Goal: Information Seeking & Learning: Learn about a topic

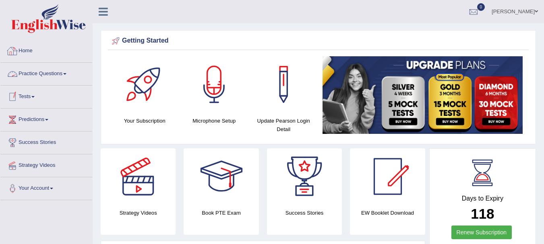
click at [43, 74] on link "Practice Questions" at bounding box center [46, 73] width 92 height 20
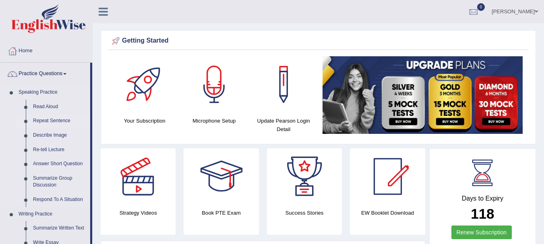
click at [47, 121] on link "Repeat Sentence" at bounding box center [59, 121] width 61 height 14
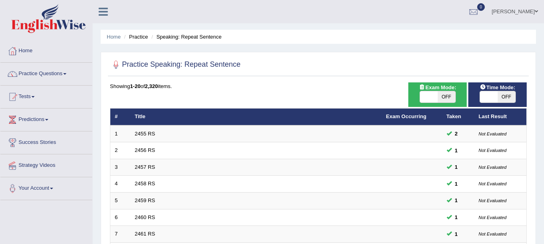
click at [441, 101] on span "OFF" at bounding box center [447, 96] width 18 height 11
checkbox input "true"
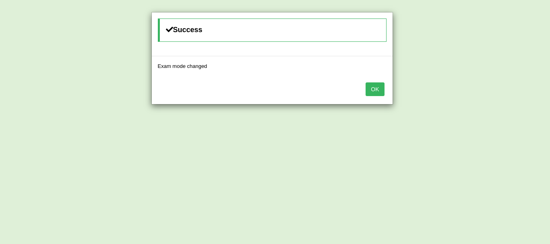
click at [374, 89] on button "OK" at bounding box center [374, 90] width 19 height 14
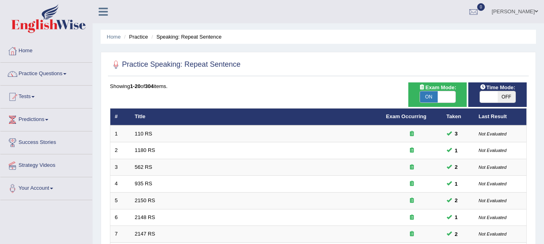
click at [494, 97] on span at bounding box center [489, 96] width 18 height 11
checkbox input "true"
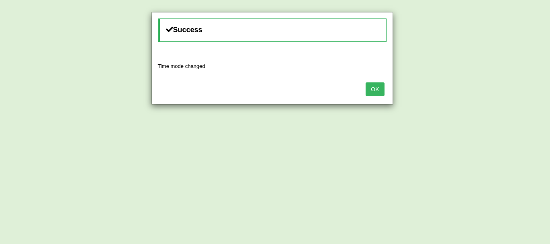
click at [371, 84] on button "OK" at bounding box center [374, 90] width 19 height 14
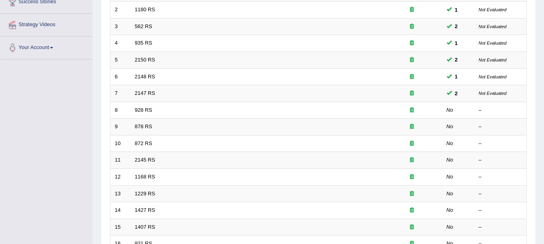
scroll to position [142, 0]
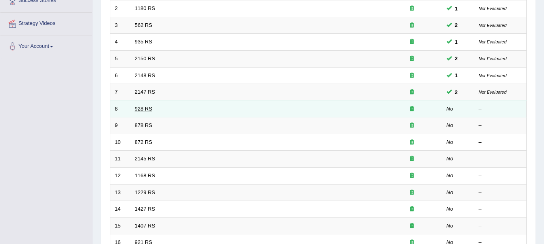
click at [138, 110] on link "928 RS" at bounding box center [143, 109] width 17 height 6
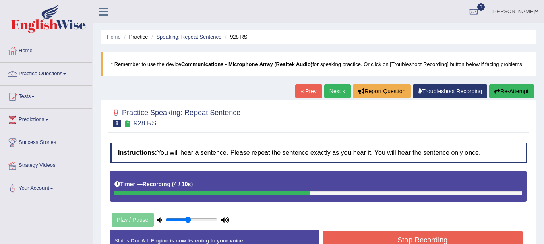
click at [413, 241] on button "Stop Recording" at bounding box center [422, 240] width 200 height 19
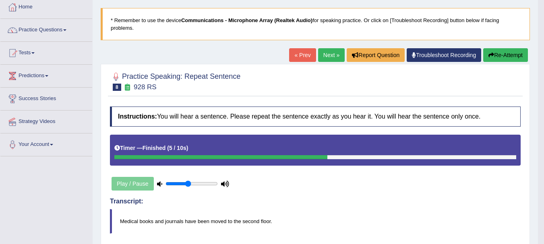
scroll to position [33, 0]
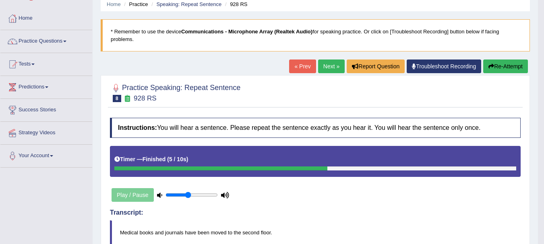
click at [323, 68] on link "Next »" at bounding box center [331, 67] width 27 height 14
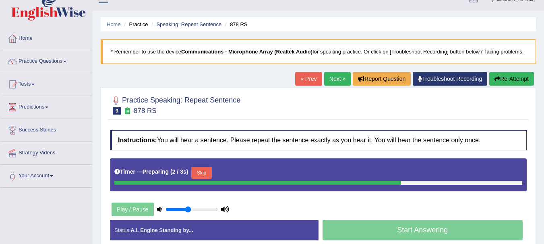
scroll to position [16, 0]
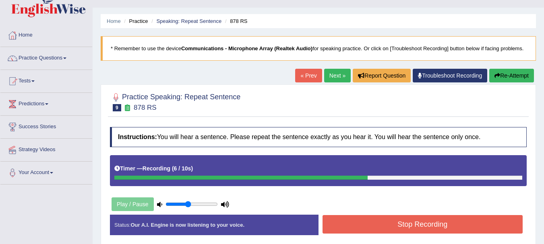
click at [436, 223] on button "Stop Recording" at bounding box center [422, 224] width 200 height 19
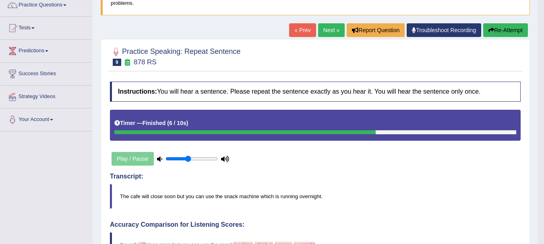
scroll to position [61, 0]
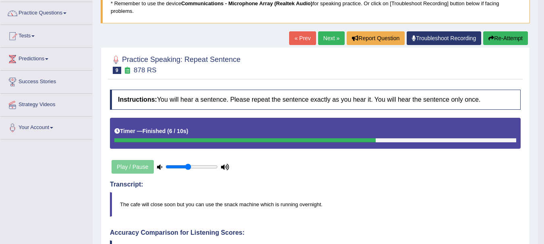
click at [325, 43] on link "Next »" at bounding box center [331, 38] width 27 height 14
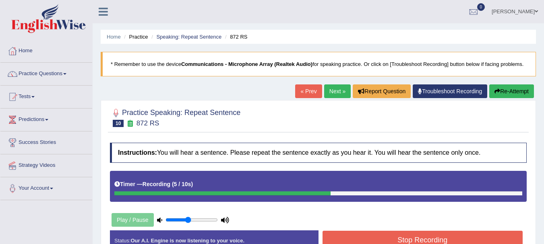
click at [427, 238] on button "Stop Recording" at bounding box center [422, 240] width 200 height 19
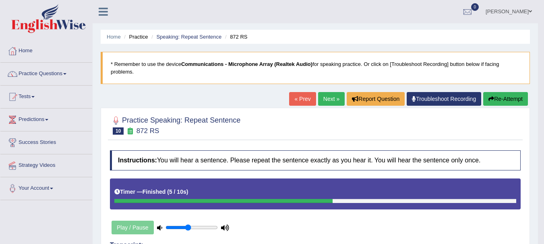
click at [325, 99] on link "Next »" at bounding box center [331, 99] width 27 height 14
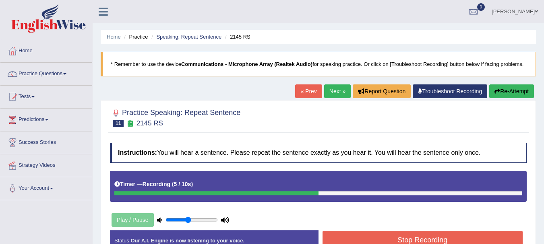
click at [427, 235] on button "Stop Recording" at bounding box center [422, 240] width 200 height 19
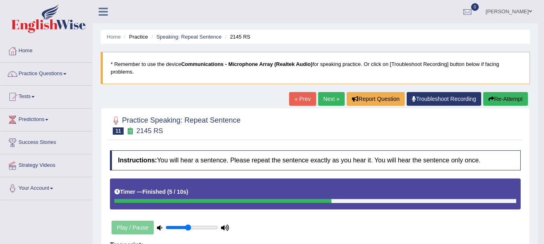
click at [324, 103] on link "Next »" at bounding box center [331, 99] width 27 height 14
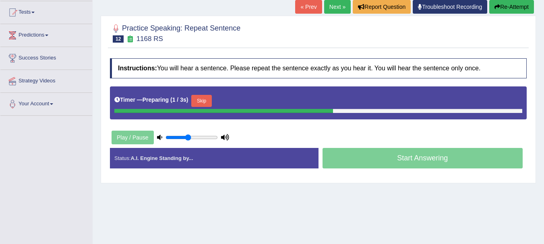
scroll to position [95, 0]
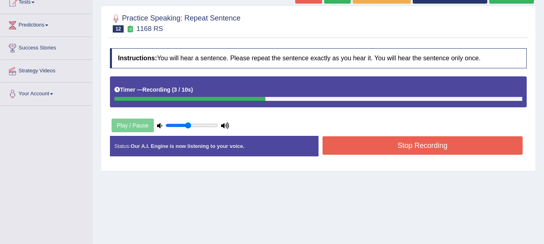
click at [399, 144] on button "Stop Recording" at bounding box center [422, 145] width 200 height 19
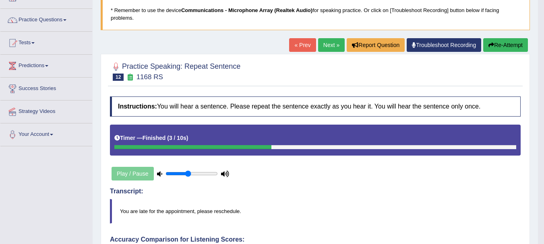
scroll to position [57, 0]
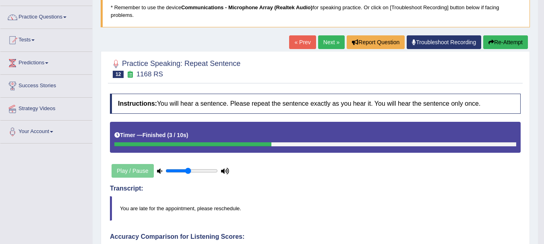
click at [321, 48] on link "Next »" at bounding box center [331, 42] width 27 height 14
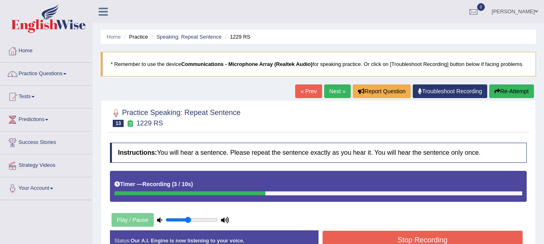
click at [431, 237] on button "Stop Recording" at bounding box center [422, 240] width 200 height 19
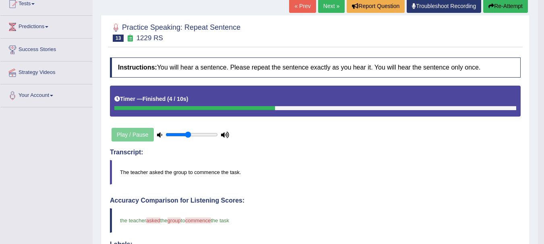
scroll to position [68, 0]
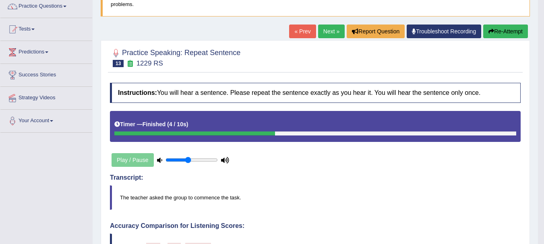
click at [326, 33] on link "Next »" at bounding box center [331, 32] width 27 height 14
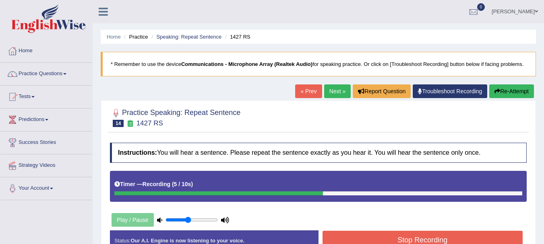
click at [445, 240] on button "Stop Recording" at bounding box center [422, 240] width 200 height 19
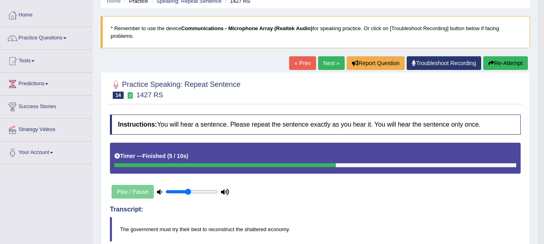
scroll to position [38, 0]
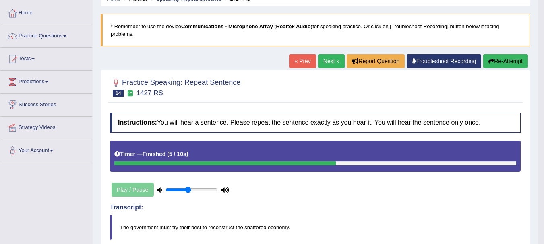
click at [321, 60] on link "Next »" at bounding box center [331, 61] width 27 height 14
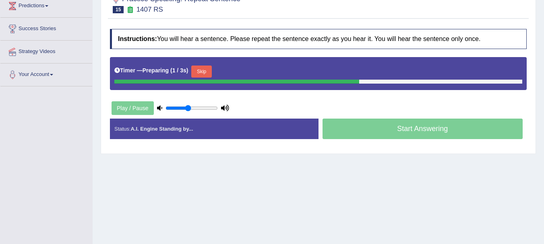
scroll to position [119, 0]
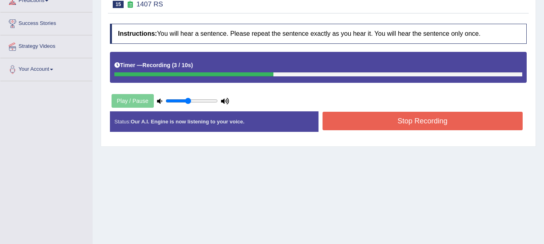
click at [437, 123] on button "Stop Recording" at bounding box center [422, 121] width 200 height 19
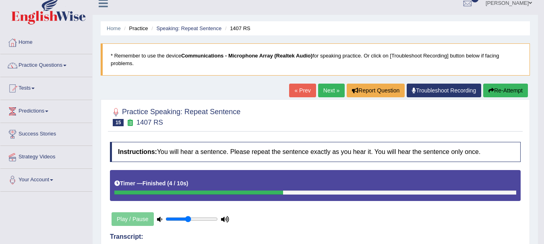
scroll to position [0, 0]
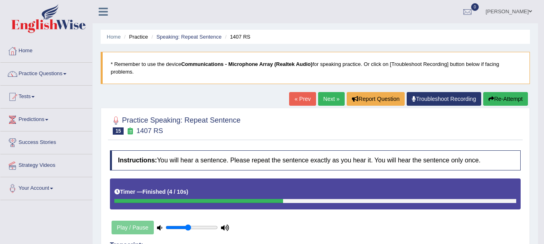
click at [326, 100] on link "Next »" at bounding box center [331, 99] width 27 height 14
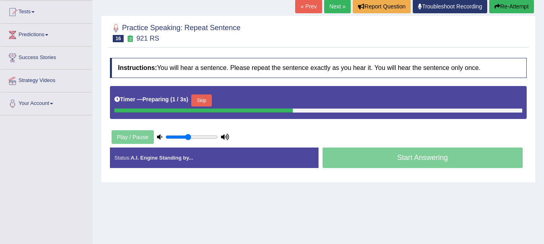
scroll to position [93, 0]
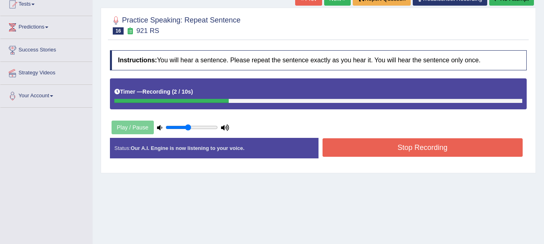
click at [457, 150] on button "Stop Recording" at bounding box center [422, 147] width 200 height 19
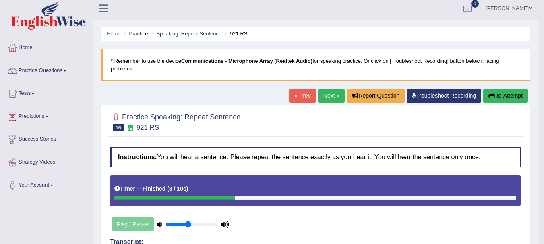
scroll to position [0, 0]
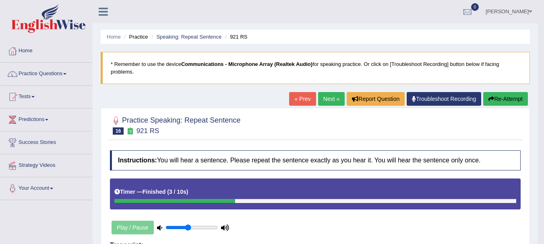
click at [326, 99] on link "Next »" at bounding box center [331, 99] width 27 height 14
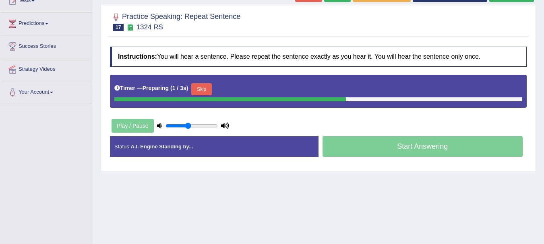
scroll to position [98, 0]
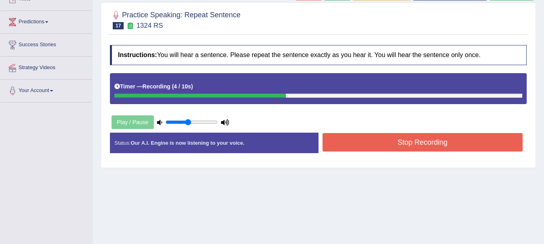
click at [473, 143] on button "Stop Recording" at bounding box center [422, 142] width 200 height 19
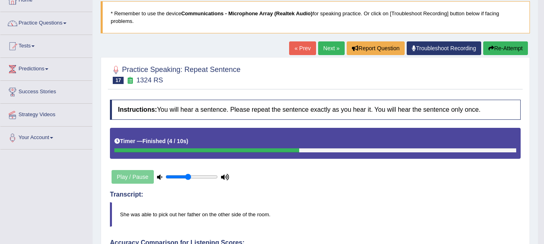
scroll to position [56, 0]
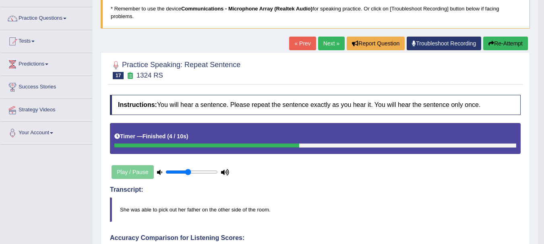
click at [319, 42] on link "Next »" at bounding box center [331, 44] width 27 height 14
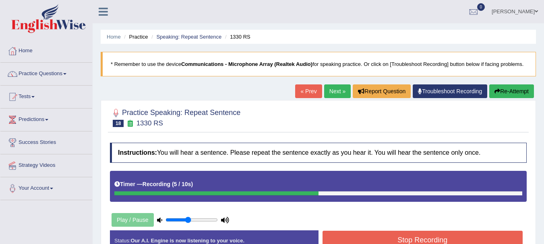
click at [443, 239] on button "Stop Recording" at bounding box center [422, 240] width 200 height 19
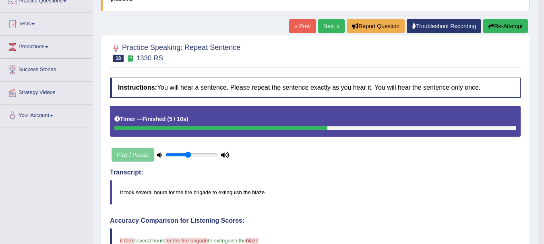
scroll to position [60, 0]
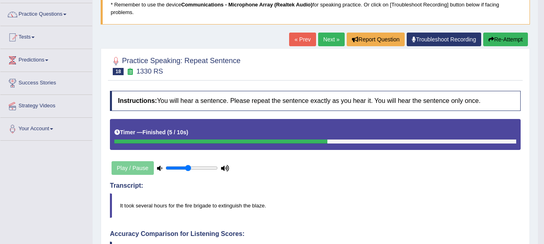
click at [324, 40] on link "Next »" at bounding box center [331, 40] width 27 height 14
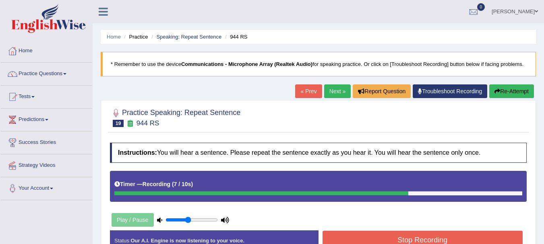
click at [426, 238] on button "Stop Recording" at bounding box center [422, 240] width 200 height 19
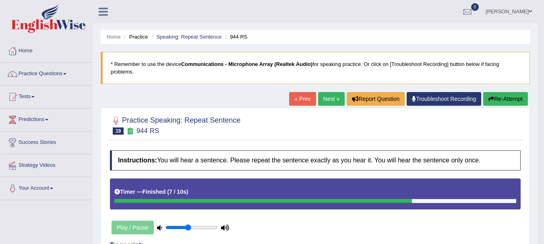
click at [328, 101] on link "Next »" at bounding box center [331, 99] width 27 height 14
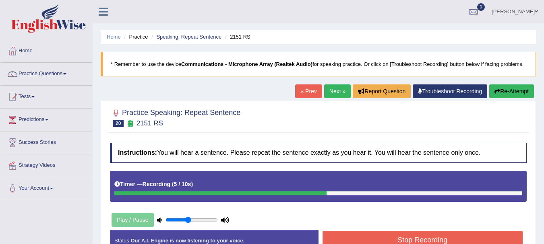
click at [435, 240] on button "Stop Recording" at bounding box center [422, 240] width 200 height 19
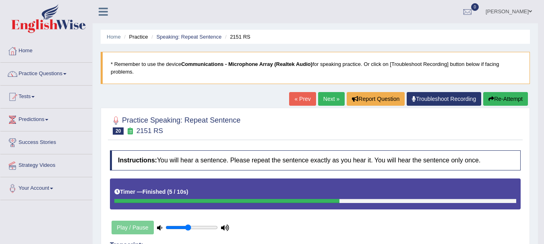
click at [326, 99] on link "Next »" at bounding box center [331, 99] width 27 height 14
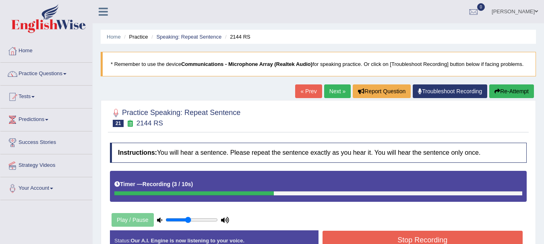
click at [466, 242] on button "Stop Recording" at bounding box center [422, 240] width 200 height 19
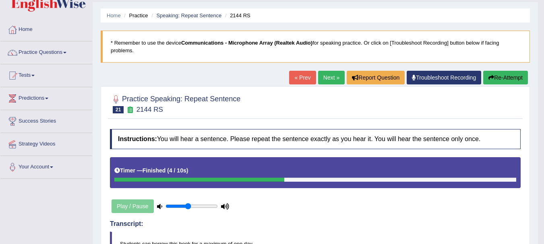
scroll to position [19, 0]
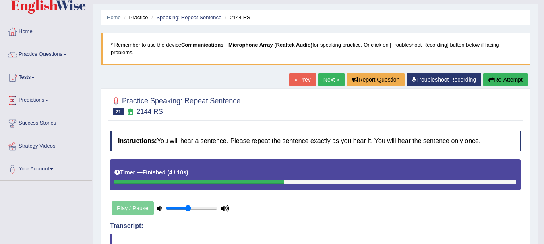
click at [323, 74] on link "Next »" at bounding box center [331, 80] width 27 height 14
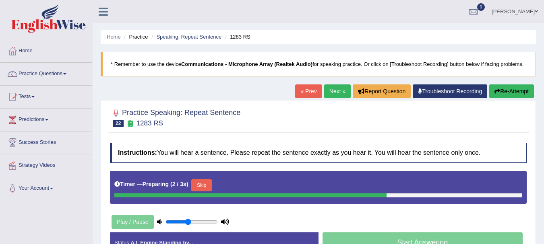
click at [539, 130] on div "Home Practice Speaking: Repeat Sentence 1283 RS * Remember to use the device Co…" at bounding box center [318, 201] width 451 height 402
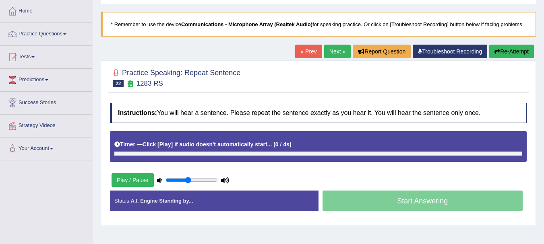
scroll to position [45, 0]
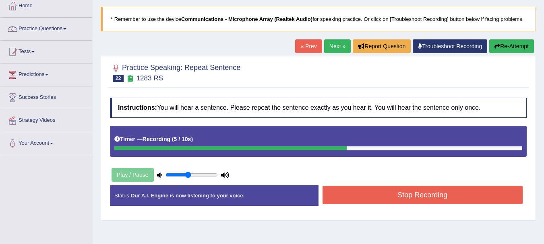
click at [424, 201] on button "Stop Recording" at bounding box center [422, 195] width 200 height 19
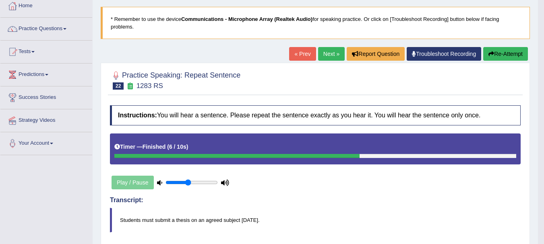
drag, startPoint x: 521, startPoint y: 139, endPoint x: 504, endPoint y: 188, distance: 51.9
click at [504, 188] on div "Home Practice Speaking: Repeat Sentence 1283 RS * Remember to use the device Co…" at bounding box center [315, 237] width 445 height 565
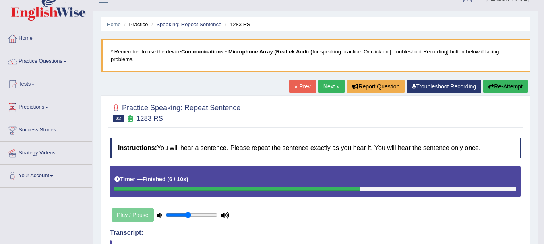
scroll to position [0, 0]
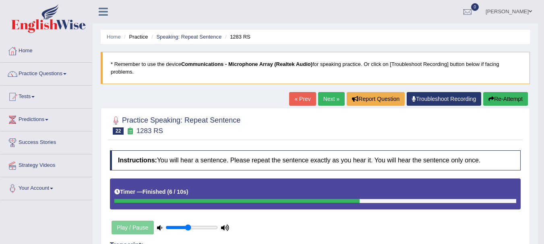
click at [321, 106] on link "Next »" at bounding box center [331, 99] width 27 height 14
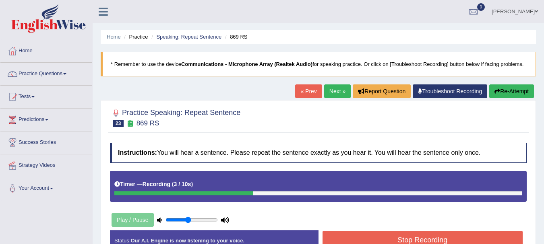
click at [437, 237] on button "Stop Recording" at bounding box center [422, 240] width 200 height 19
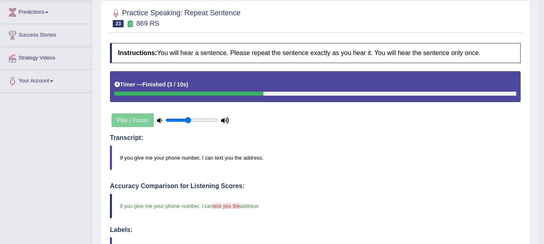
scroll to position [35, 0]
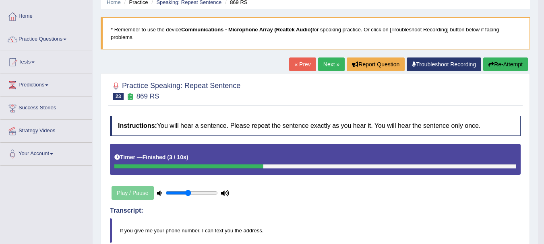
click at [329, 63] on link "Next »" at bounding box center [331, 65] width 27 height 14
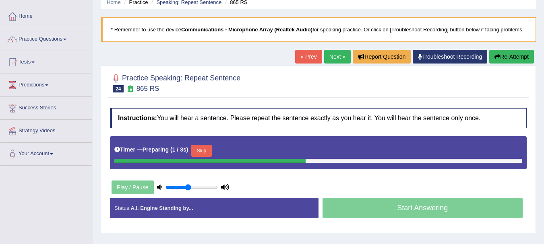
scroll to position [43, 0]
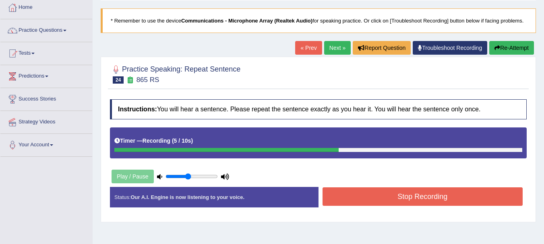
click at [446, 200] on button "Stop Recording" at bounding box center [422, 197] width 200 height 19
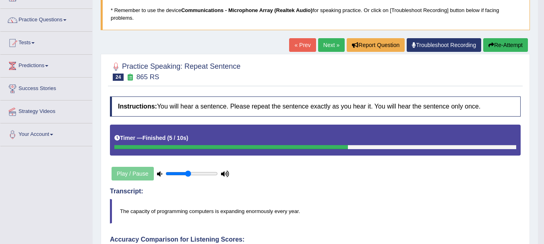
scroll to position [0, 0]
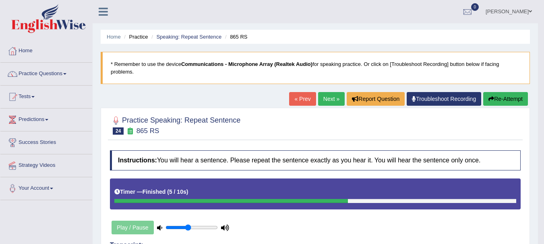
click at [328, 101] on link "Next »" at bounding box center [331, 99] width 27 height 14
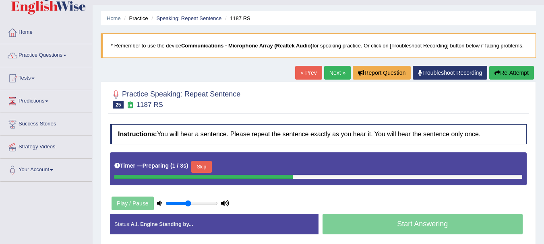
scroll to position [31, 0]
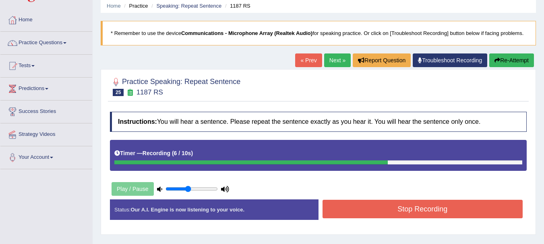
click at [413, 207] on button "Stop Recording" at bounding box center [422, 209] width 200 height 19
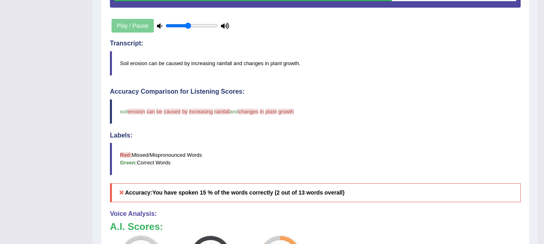
scroll to position [0, 0]
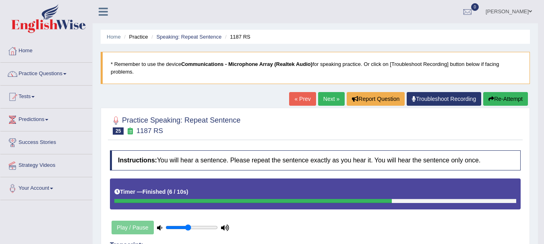
click at [324, 93] on link "Next »" at bounding box center [331, 99] width 27 height 14
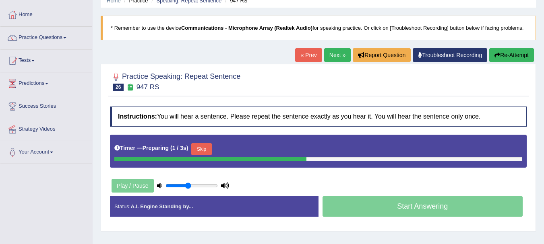
scroll to position [48, 0]
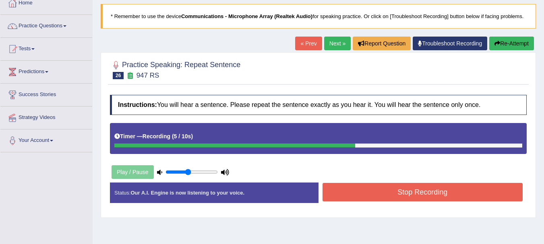
click at [402, 190] on button "Stop Recording" at bounding box center [422, 192] width 200 height 19
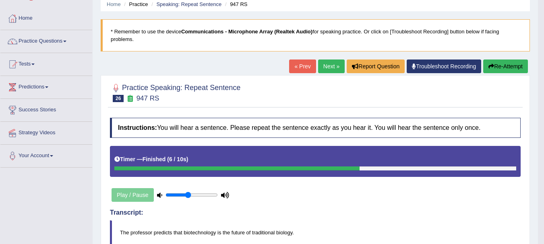
scroll to position [31, 0]
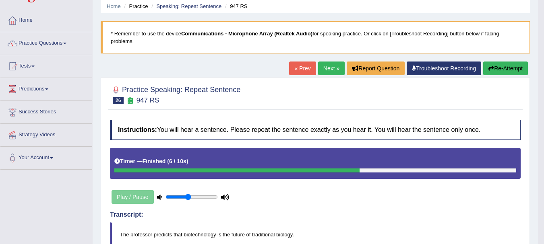
click at [320, 71] on link "Next »" at bounding box center [331, 69] width 27 height 14
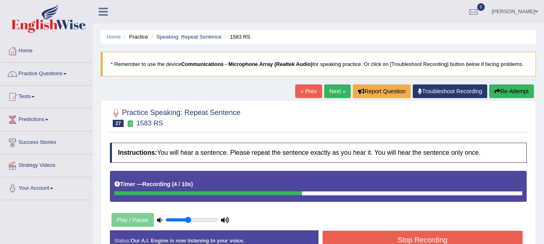
click at [409, 240] on button "Stop Recording" at bounding box center [422, 240] width 200 height 19
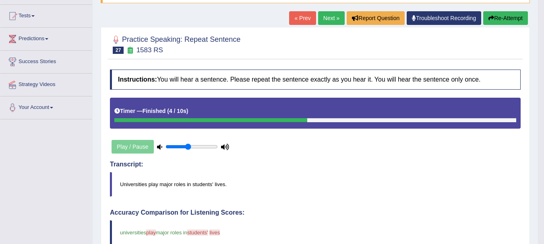
scroll to position [8, 0]
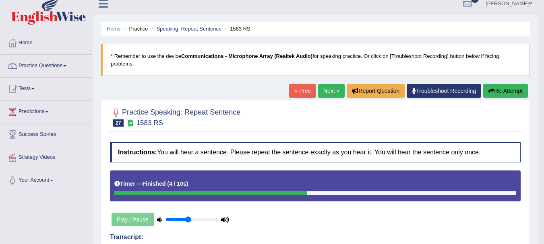
click at [333, 89] on link "Next »" at bounding box center [331, 91] width 27 height 14
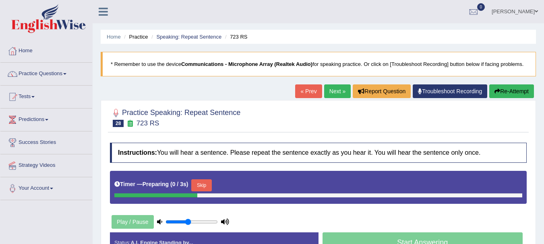
scroll to position [51, 0]
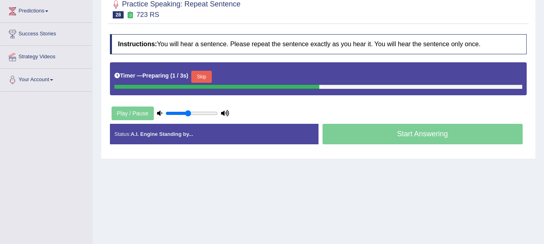
click at [524, 136] on html "Toggle navigation Home Practice Questions Speaking Practice Read Aloud Repeat S…" at bounding box center [272, 13] width 544 height 244
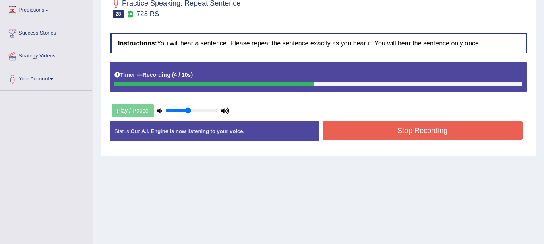
click at [435, 139] on button "Stop Recording" at bounding box center [422, 131] width 200 height 19
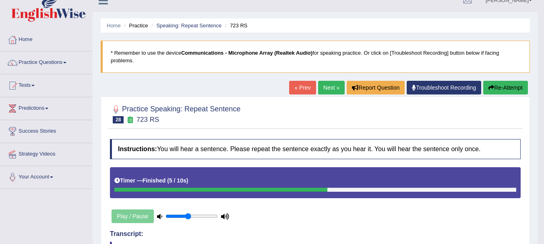
scroll to position [0, 0]
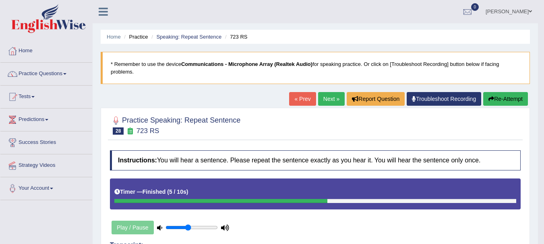
click at [321, 98] on link "Next »" at bounding box center [331, 99] width 27 height 14
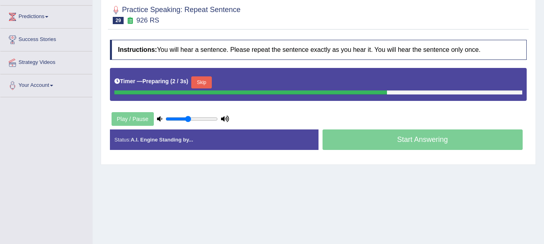
scroll to position [105, 0]
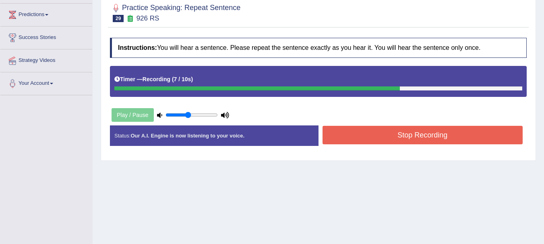
click at [415, 136] on button "Stop Recording" at bounding box center [422, 135] width 200 height 19
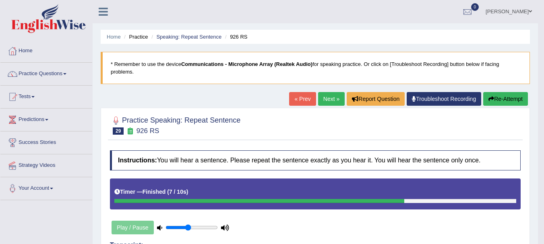
scroll to position [1, 0]
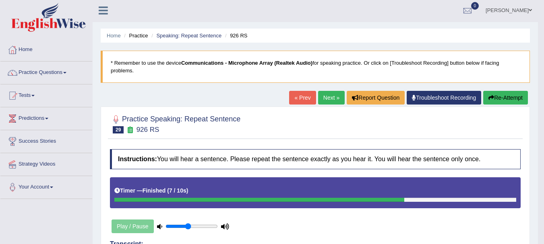
click at [324, 97] on link "Next »" at bounding box center [331, 98] width 27 height 14
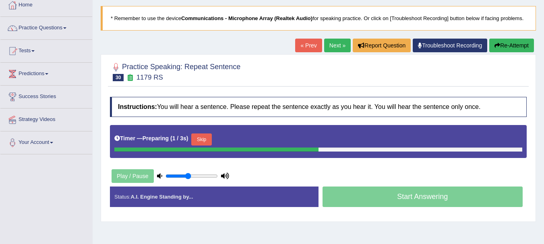
scroll to position [80, 0]
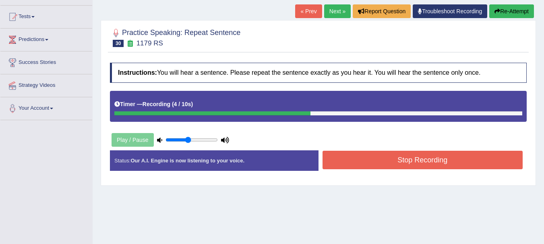
click at [406, 160] on button "Stop Recording" at bounding box center [422, 160] width 200 height 19
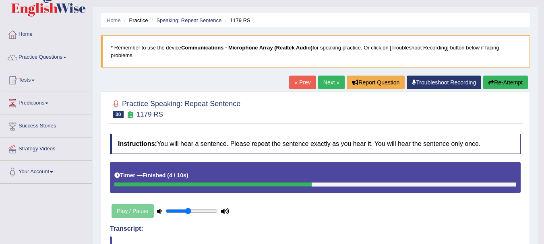
scroll to position [14, 0]
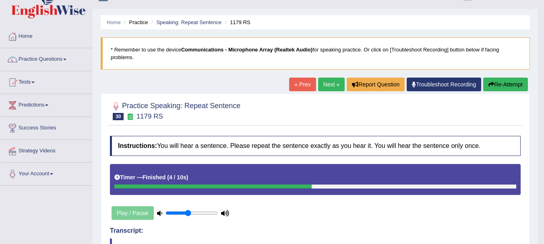
click at [324, 85] on link "Next »" at bounding box center [331, 85] width 27 height 14
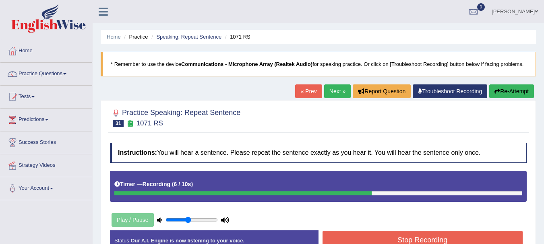
click at [445, 227] on div "Instructions: You will hear a sentence. Please repeat the sentence exactly as y…" at bounding box center [318, 200] width 421 height 123
click at [448, 240] on button "Stop Recording" at bounding box center [422, 240] width 200 height 19
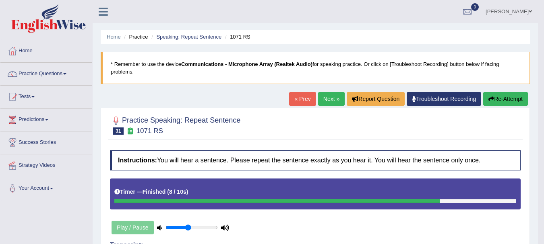
click at [328, 100] on link "Next »" at bounding box center [331, 99] width 27 height 14
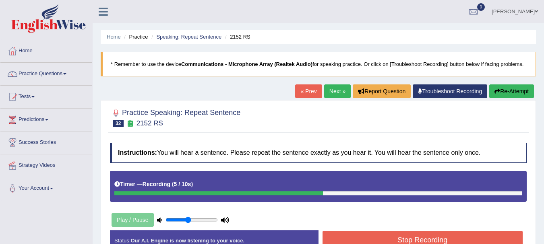
click at [422, 242] on button "Stop Recording" at bounding box center [422, 240] width 200 height 19
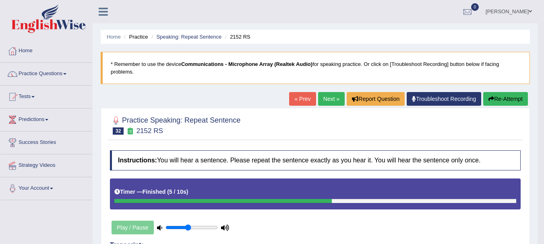
click at [324, 95] on link "Next »" at bounding box center [331, 99] width 27 height 14
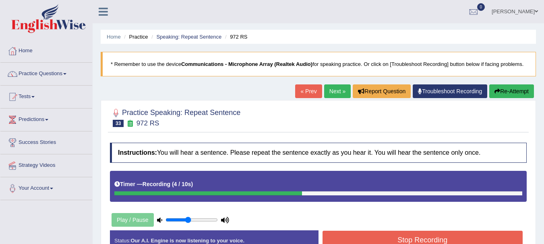
click at [429, 239] on button "Stop Recording" at bounding box center [422, 240] width 200 height 19
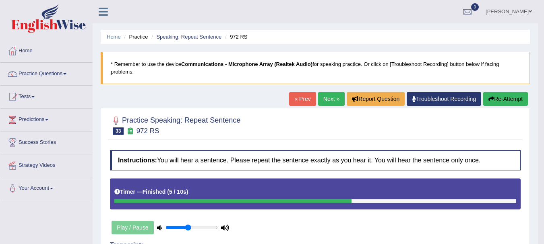
click at [325, 101] on link "Next »" at bounding box center [331, 99] width 27 height 14
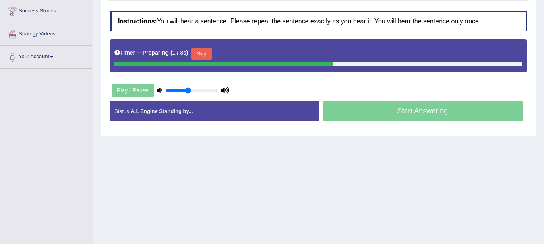
scroll to position [139, 0]
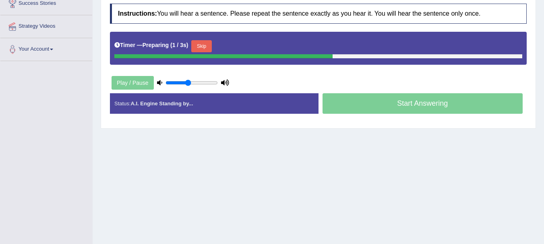
drag, startPoint x: 0, startPoint y: 0, endPoint x: 532, endPoint y: 188, distance: 564.4
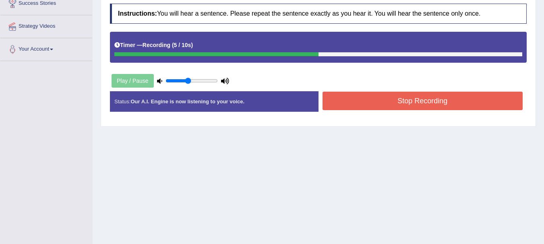
click at [432, 104] on button "Stop Recording" at bounding box center [422, 101] width 200 height 19
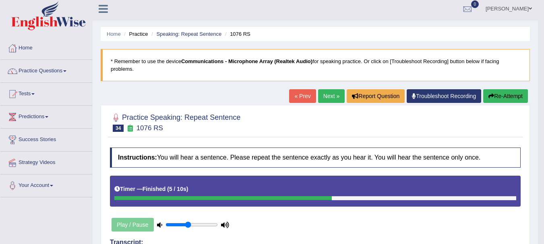
scroll to position [0, 0]
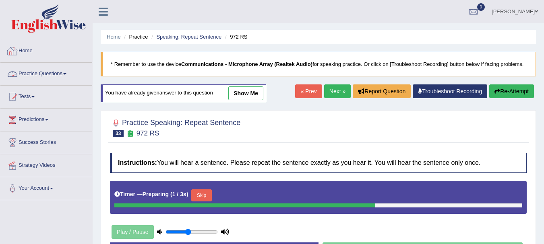
click at [29, 75] on link "Practice Questions" at bounding box center [46, 73] width 92 height 20
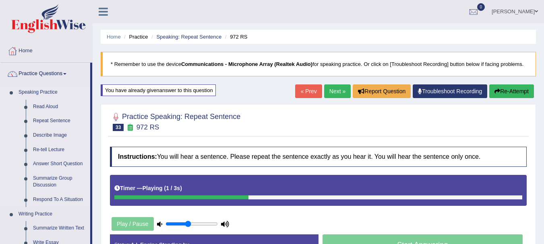
click at [45, 118] on link "Repeat Sentence" at bounding box center [59, 121] width 61 height 14
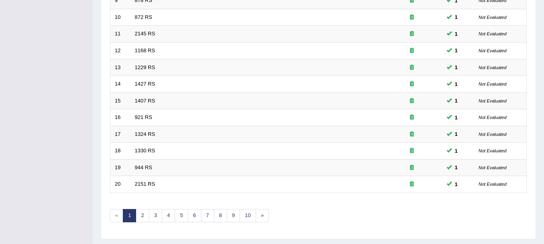
scroll to position [289, 0]
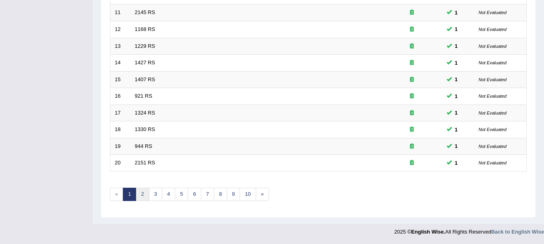
click at [140, 196] on link "2" at bounding box center [142, 194] width 13 height 13
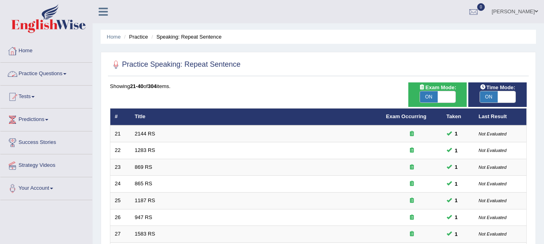
click at [51, 70] on link "Practice Questions" at bounding box center [46, 73] width 92 height 20
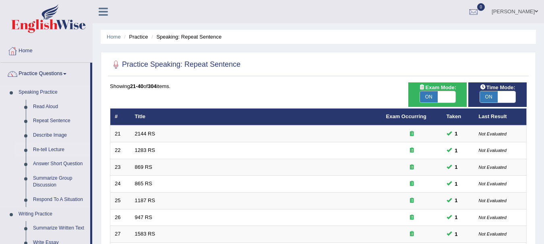
click at [43, 149] on link "Re-tell Lecture" at bounding box center [59, 150] width 61 height 14
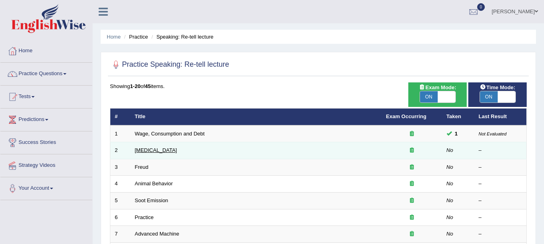
click at [151, 153] on link "Language Disorder" at bounding box center [156, 150] width 42 height 6
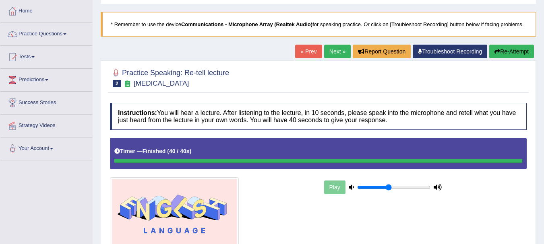
scroll to position [109, 0]
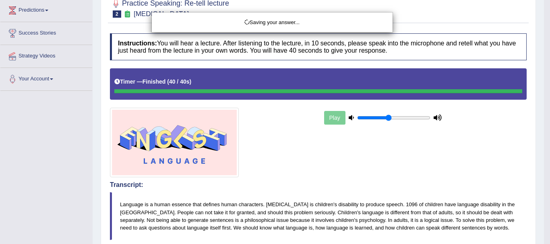
drag, startPoint x: 549, startPoint y: 111, endPoint x: 520, endPoint y: 184, distance: 78.0
click at [520, 135] on html "Toggle navigation Home Practice Questions Speaking Practice Read Aloud Repeat S…" at bounding box center [275, 13] width 550 height 244
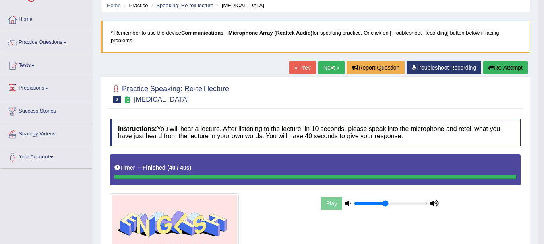
scroll to position [35, 0]
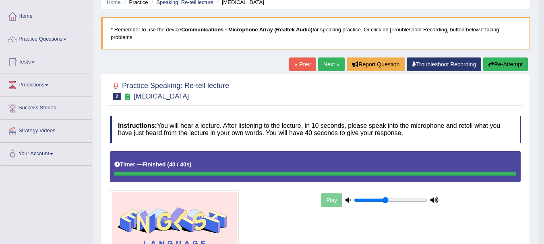
click at [326, 69] on link "Next »" at bounding box center [331, 65] width 27 height 14
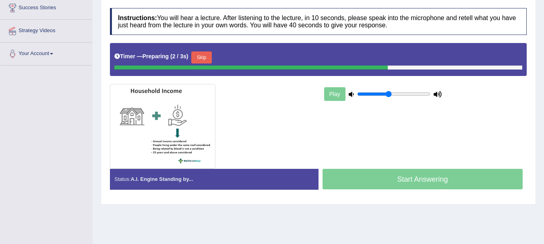
scroll to position [143, 0]
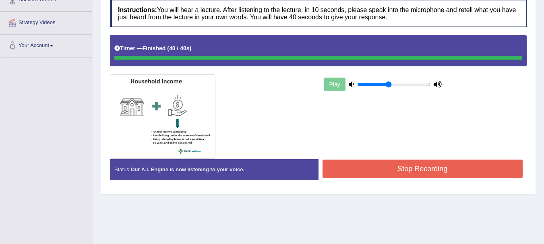
click at [421, 165] on div "Instructions: You will hear a lecture. After listening to the lecture, in 10 se…" at bounding box center [318, 93] width 421 height 194
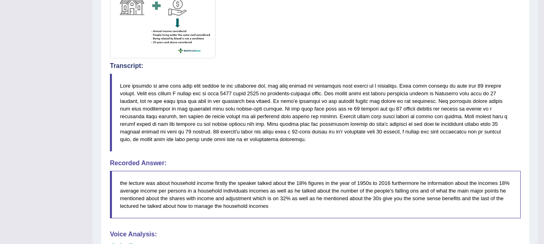
scroll to position [227, 0]
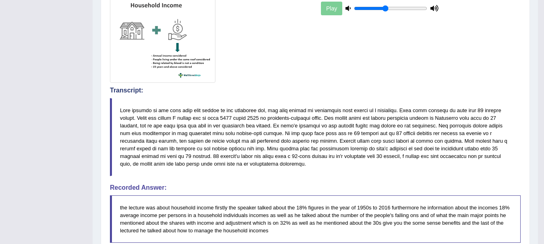
drag, startPoint x: 543, startPoint y: 125, endPoint x: 545, endPoint y: 83, distance: 41.5
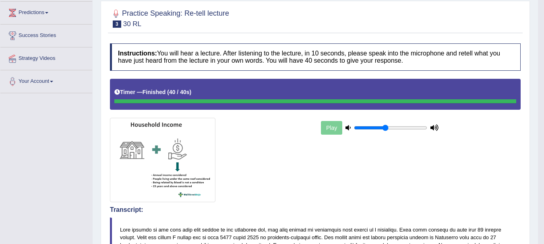
scroll to position [106, 0]
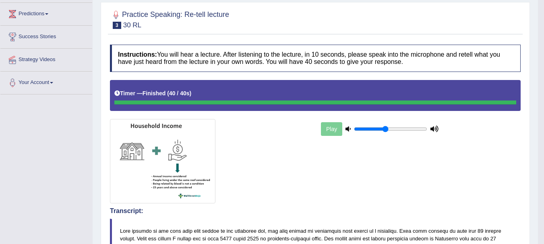
click at [536, 46] on div "Home Practice Speaking: Re-tell lecture 30 RL * Remember to use the device Comm…" at bounding box center [315, 235] width 445 height 683
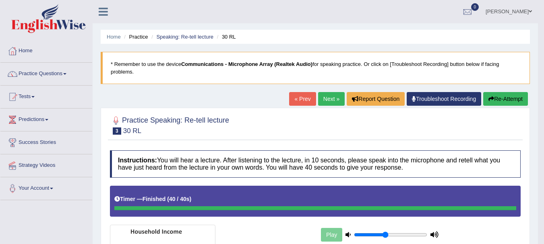
click at [328, 97] on link "Next »" at bounding box center [331, 99] width 27 height 14
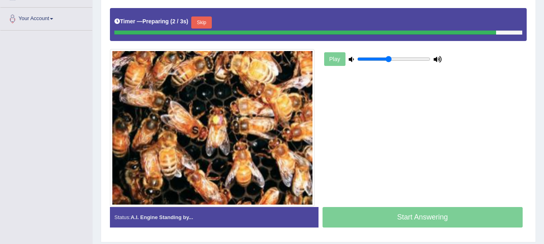
scroll to position [172, 0]
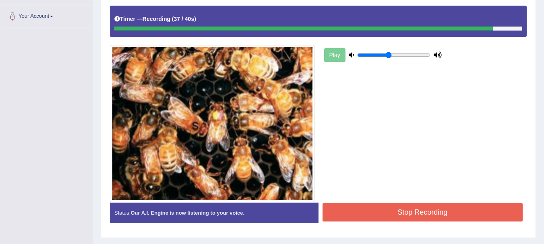
click at [442, 209] on button "Stop Recording" at bounding box center [422, 212] width 200 height 19
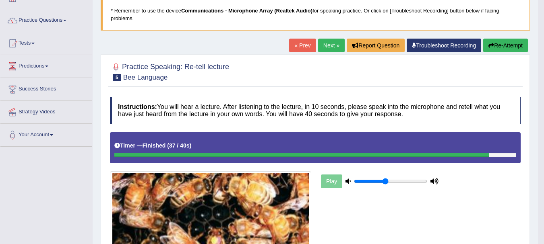
scroll to position [55, 0]
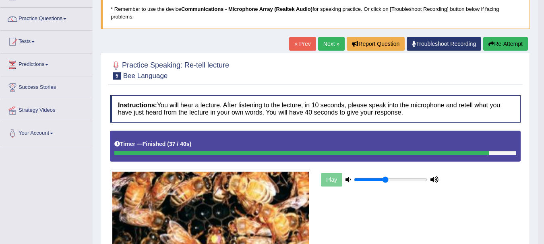
click at [326, 44] on link "Next »" at bounding box center [331, 44] width 27 height 14
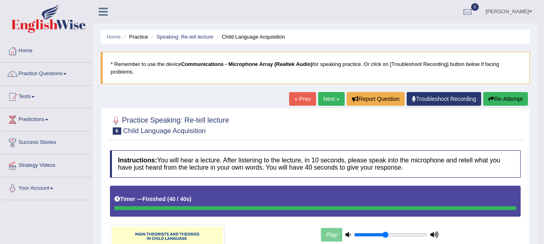
click at [324, 96] on link "Next »" at bounding box center [331, 99] width 27 height 14
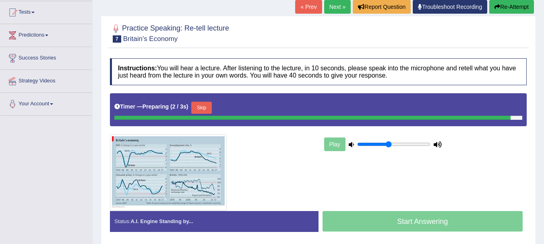
scroll to position [106, 0]
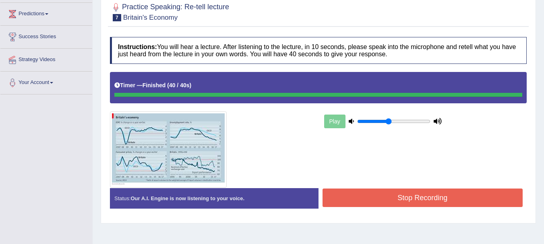
click at [463, 195] on div "Instructions: You will hear a lecture. After listening to the lecture, in 10 se…" at bounding box center [318, 126] width 421 height 186
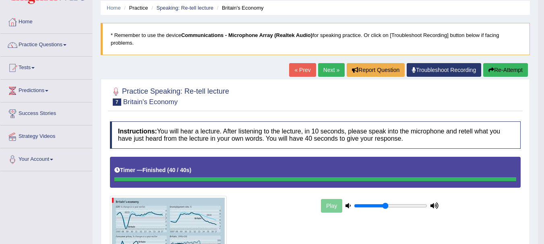
scroll to position [0, 0]
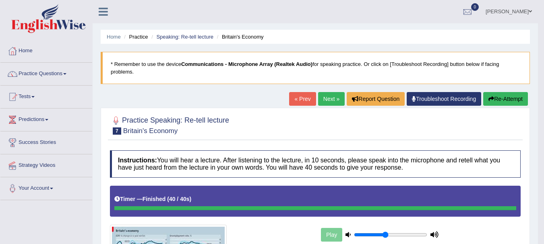
click at [326, 100] on link "Next »" at bounding box center [331, 99] width 27 height 14
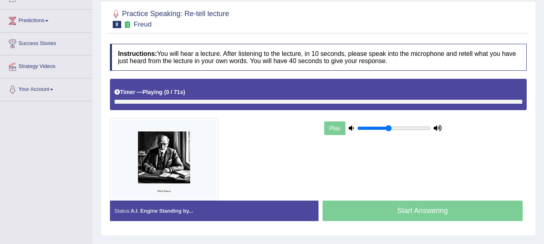
scroll to position [116, 0]
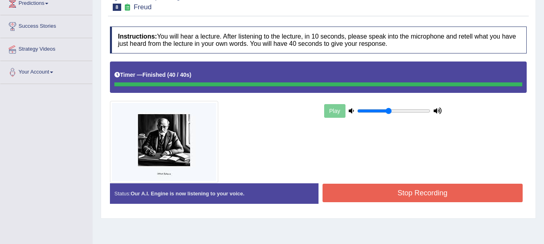
click at [457, 196] on div "Instructions: You will hear a lecture. After listening to the lecture, in 10 se…" at bounding box center [318, 119] width 421 height 192
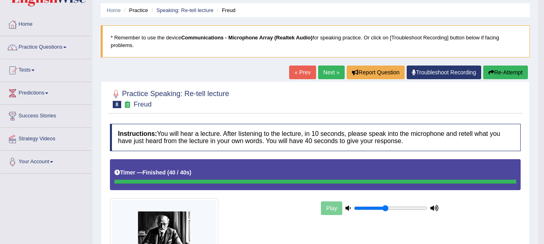
scroll to position [0, 0]
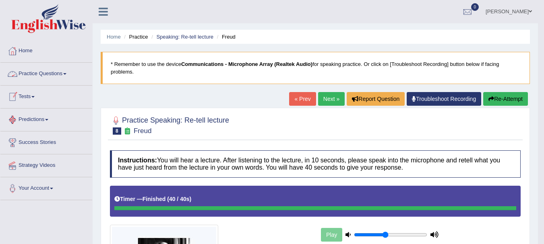
click at [54, 70] on link "Practice Questions" at bounding box center [46, 73] width 92 height 20
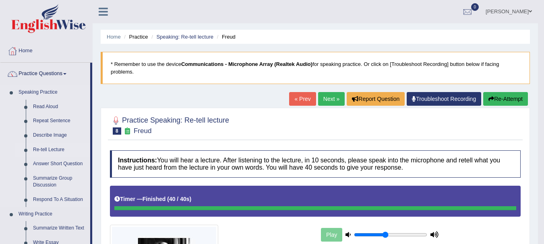
click at [52, 149] on link "Re-tell Lecture" at bounding box center [59, 150] width 61 height 14
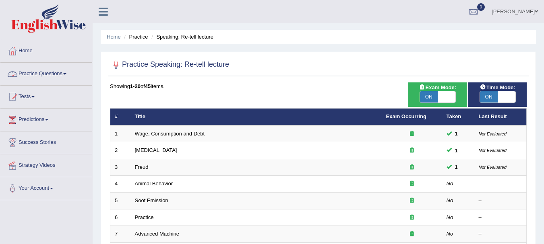
click at [41, 72] on link "Practice Questions" at bounding box center [46, 73] width 92 height 20
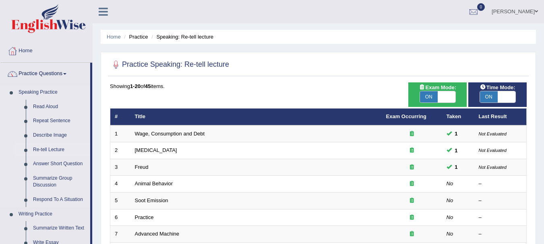
click at [57, 148] on link "Re-tell Lecture" at bounding box center [59, 150] width 61 height 14
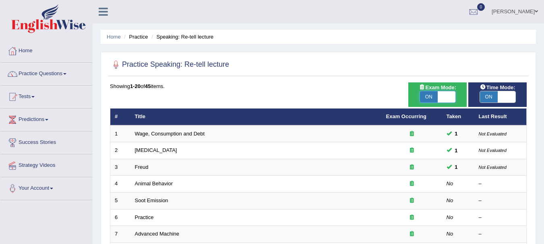
click at [446, 101] on span at bounding box center [447, 96] width 18 height 11
checkbox input "false"
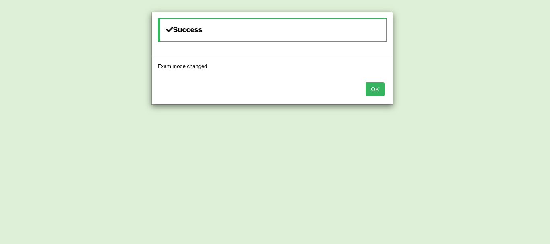
click at [375, 93] on button "OK" at bounding box center [374, 90] width 19 height 14
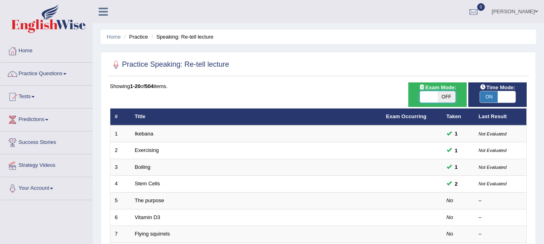
click at [430, 94] on span at bounding box center [429, 96] width 18 height 11
checkbox input "true"
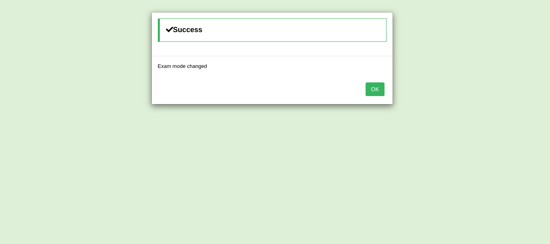
click at [376, 92] on button "OK" at bounding box center [374, 90] width 19 height 14
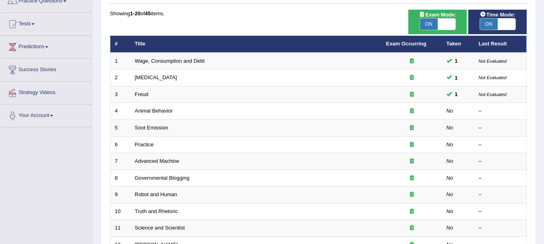
scroll to position [72, 0]
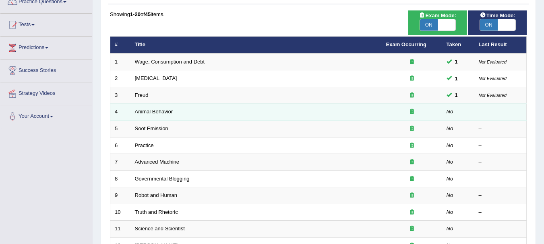
click at [153, 120] on td "Animal Behavior" at bounding box center [255, 112] width 251 height 17
click at [152, 116] on td "Animal Behavior" at bounding box center [255, 112] width 251 height 17
click at [161, 112] on link "Animal Behavior" at bounding box center [154, 112] width 38 height 6
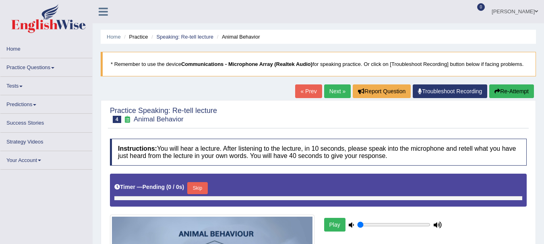
type input "0.45"
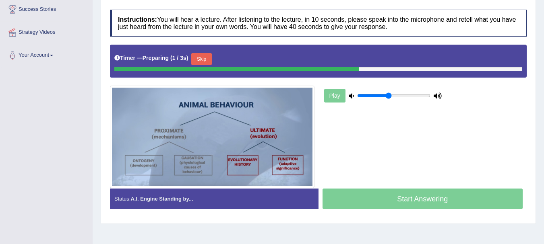
scroll to position [144, 0]
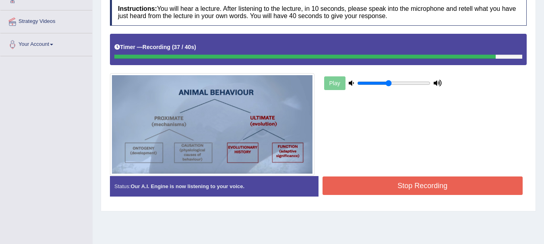
click at [407, 189] on button "Stop Recording" at bounding box center [422, 186] width 200 height 19
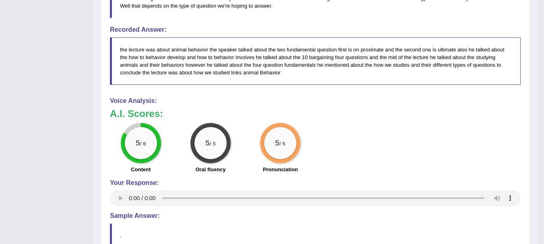
scroll to position [395, 0]
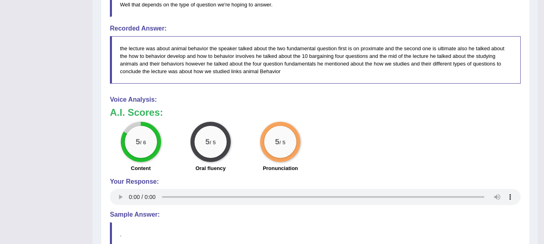
drag, startPoint x: 539, startPoint y: 207, endPoint x: 545, endPoint y: 206, distance: 6.1
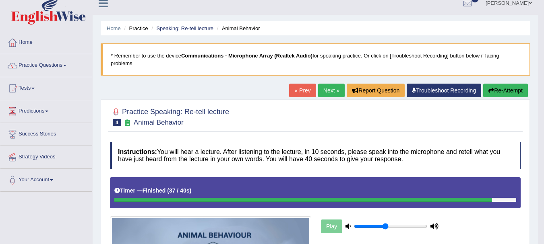
scroll to position [0, 0]
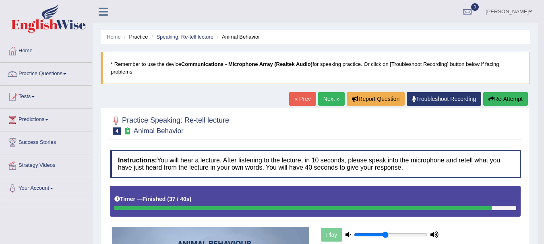
click at [324, 99] on link "Next »" at bounding box center [331, 99] width 27 height 14
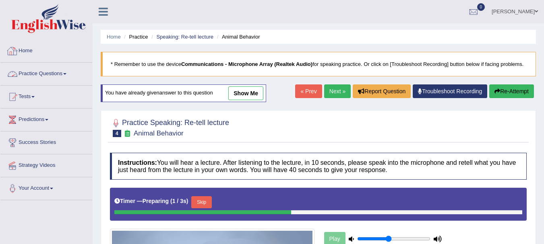
click at [45, 73] on link "Practice Questions" at bounding box center [46, 73] width 92 height 20
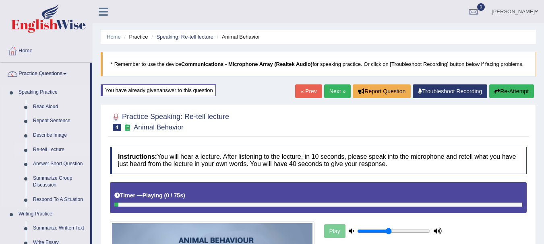
click at [49, 147] on link "Re-tell Lecture" at bounding box center [59, 150] width 61 height 14
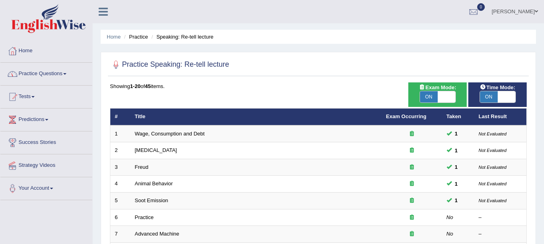
click at [32, 73] on link "Practice Questions" at bounding box center [46, 73] width 92 height 20
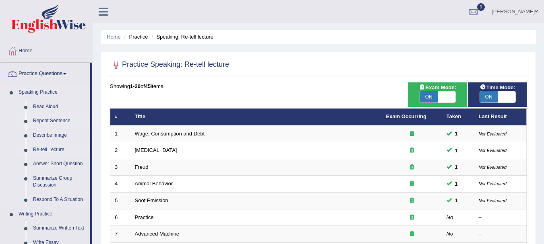
click at [55, 120] on link "Repeat Sentence" at bounding box center [59, 121] width 61 height 14
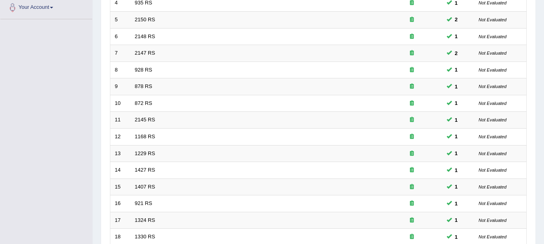
scroll to position [289, 0]
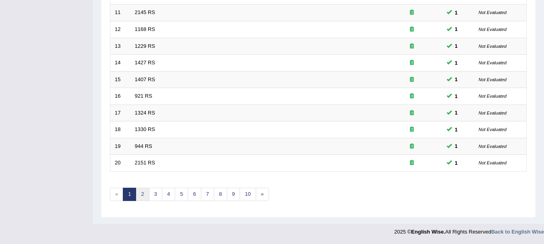
click at [142, 196] on link "2" at bounding box center [142, 194] width 13 height 13
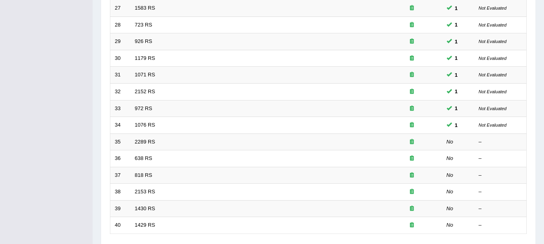
scroll to position [227, 0]
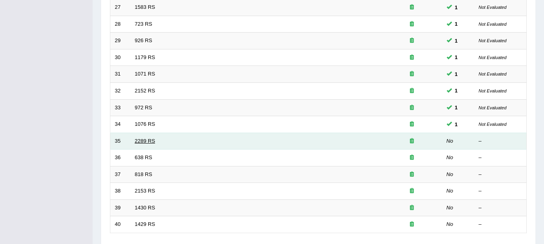
click at [135, 141] on link "2289 RS" at bounding box center [145, 141] width 21 height 6
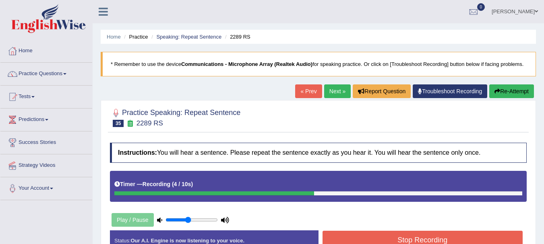
click at [464, 239] on button "Stop Recording" at bounding box center [422, 240] width 200 height 19
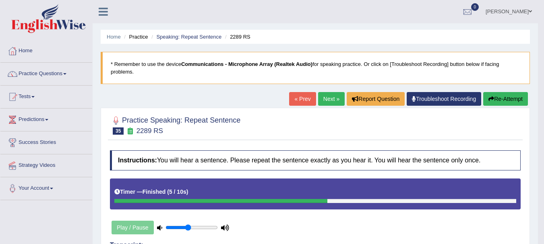
click at [322, 100] on link "Next »" at bounding box center [331, 99] width 27 height 14
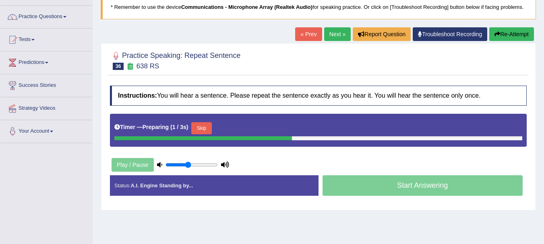
scroll to position [71, 0]
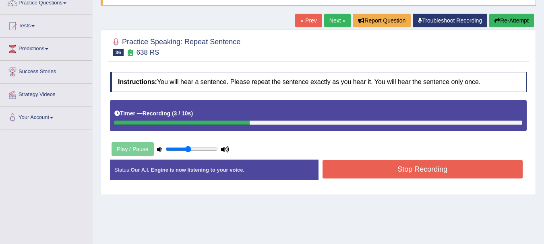
click at [460, 169] on button "Stop Recording" at bounding box center [422, 169] width 200 height 19
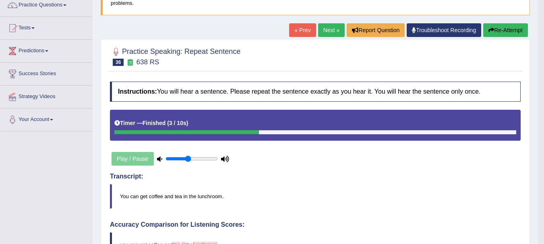
scroll to position [0, 0]
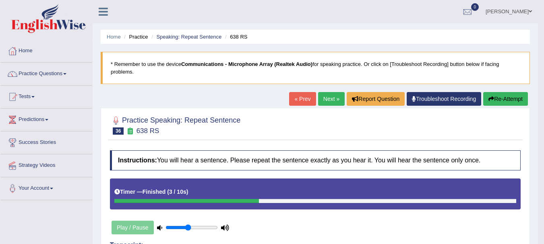
click at [326, 103] on link "Next »" at bounding box center [331, 99] width 27 height 14
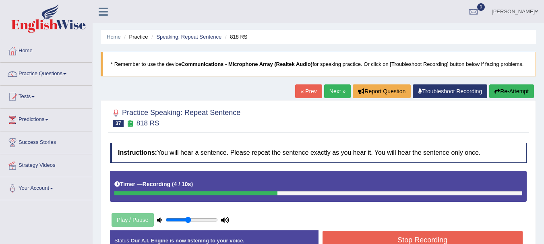
click at [446, 236] on button "Stop Recording" at bounding box center [422, 240] width 200 height 19
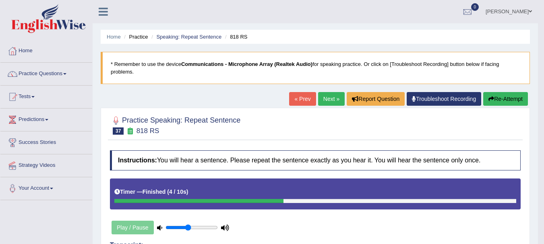
click at [326, 99] on link "Next »" at bounding box center [331, 99] width 27 height 14
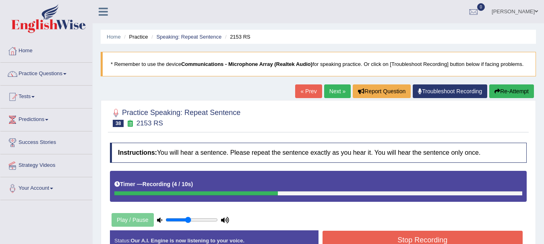
click at [488, 234] on button "Stop Recording" at bounding box center [422, 240] width 200 height 19
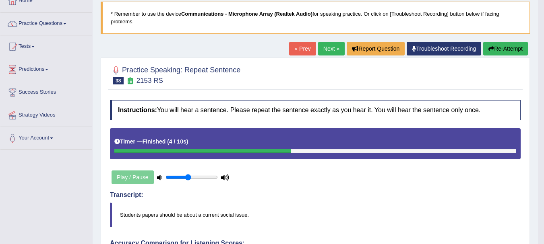
scroll to position [43, 0]
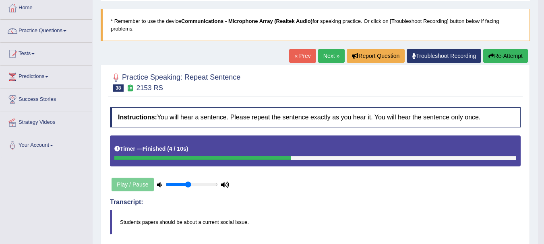
click at [324, 53] on link "Next »" at bounding box center [331, 56] width 27 height 14
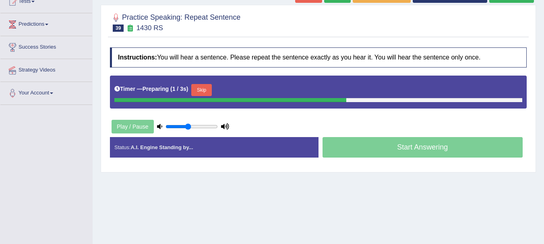
scroll to position [101, 0]
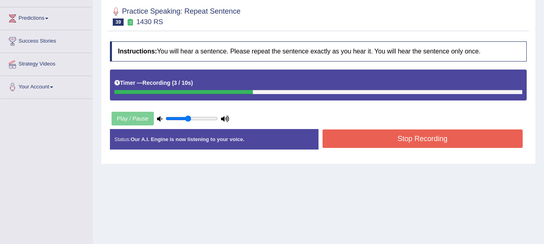
click at [471, 142] on button "Stop Recording" at bounding box center [422, 139] width 200 height 19
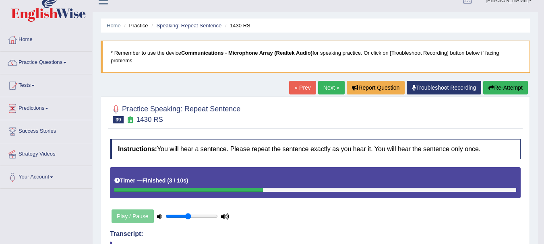
scroll to position [0, 0]
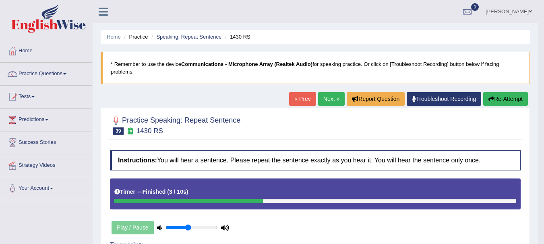
click at [330, 100] on link "Next »" at bounding box center [331, 99] width 27 height 14
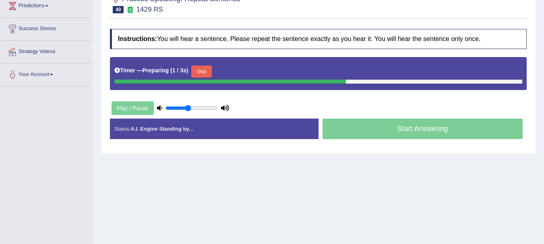
scroll to position [115, 0]
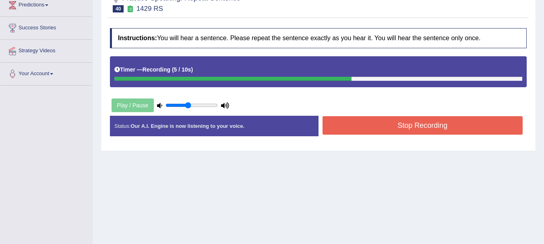
click at [422, 129] on button "Stop Recording" at bounding box center [422, 125] width 200 height 19
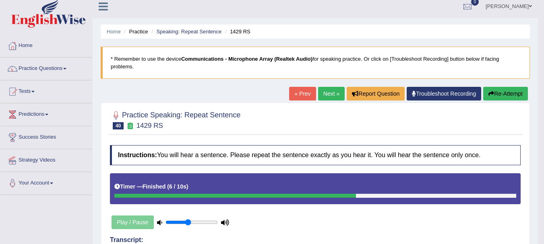
scroll to position [6, 0]
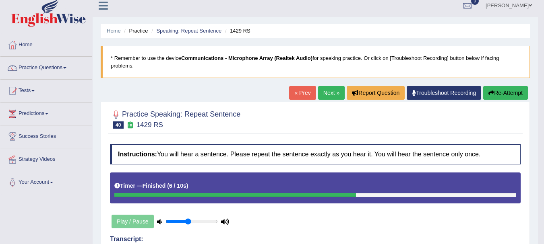
click at [507, 90] on button "Re-Attempt" at bounding box center [505, 93] width 45 height 14
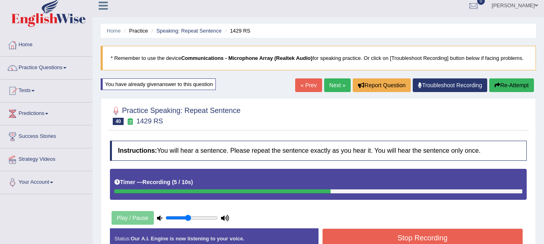
click at [438, 241] on button "Stop Recording" at bounding box center [422, 238] width 200 height 19
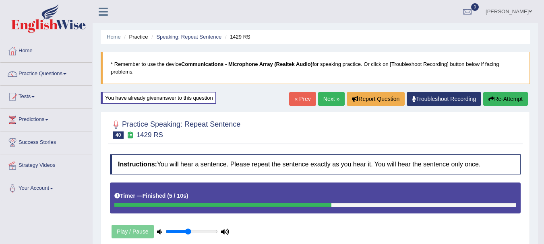
click at [329, 96] on link "Next »" at bounding box center [331, 99] width 27 height 14
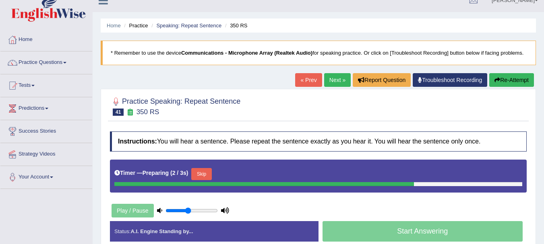
scroll to position [165, 0]
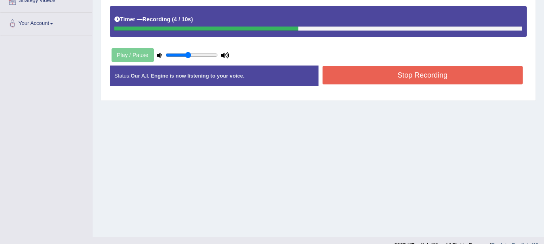
click at [408, 71] on button "Stop Recording" at bounding box center [422, 75] width 200 height 19
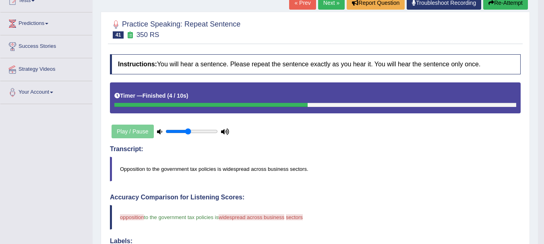
scroll to position [0, 0]
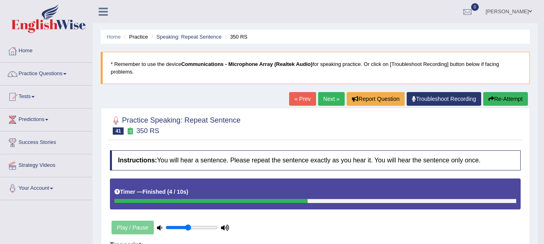
click at [326, 105] on link "Next »" at bounding box center [331, 99] width 27 height 14
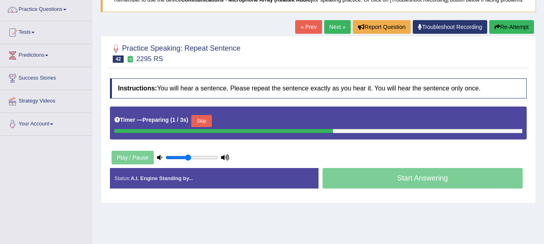
scroll to position [72, 0]
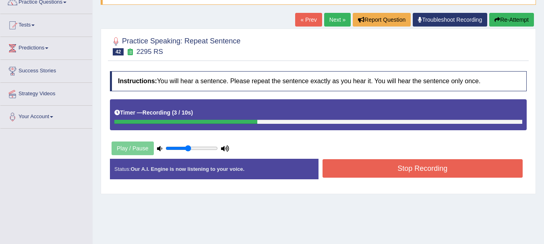
click at [431, 165] on button "Stop Recording" at bounding box center [422, 168] width 200 height 19
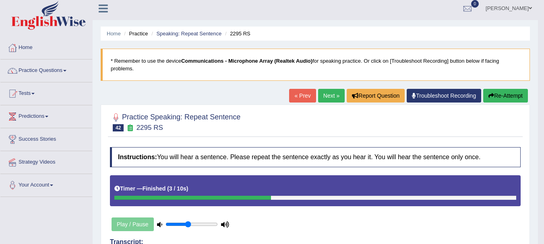
scroll to position [4, 0]
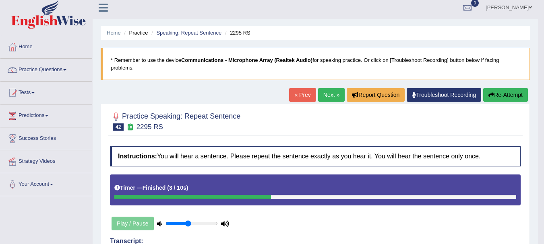
click at [324, 92] on link "Next »" at bounding box center [331, 95] width 27 height 14
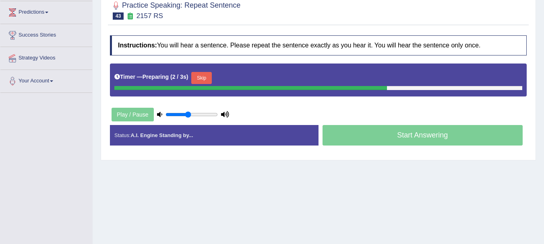
scroll to position [107, 0]
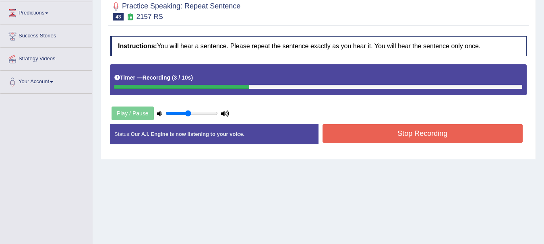
click at [457, 133] on button "Stop Recording" at bounding box center [422, 133] width 200 height 19
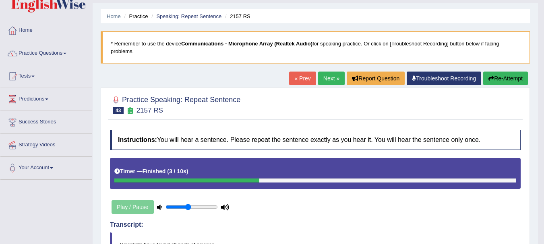
scroll to position [22, 0]
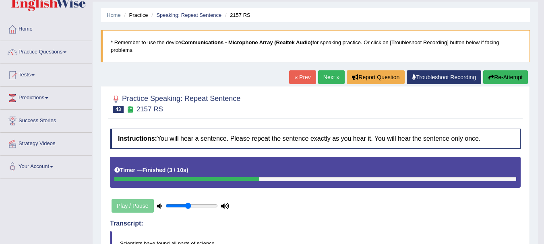
click at [324, 75] on link "Next »" at bounding box center [331, 77] width 27 height 14
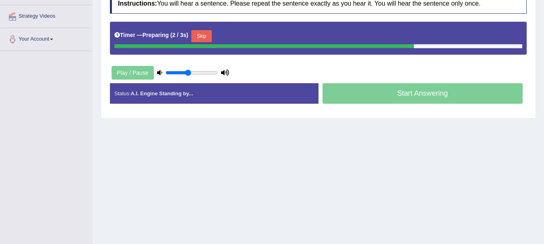
scroll to position [150, 0]
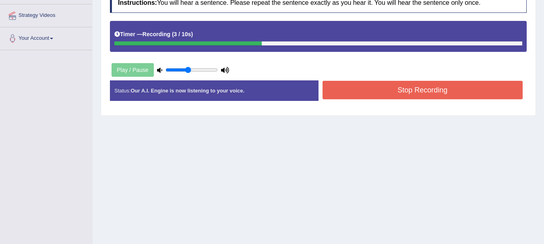
click at [433, 86] on button "Stop Recording" at bounding box center [422, 90] width 200 height 19
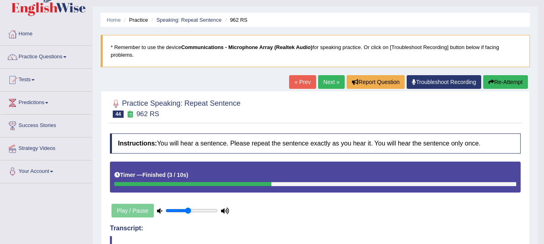
scroll to position [2, 0]
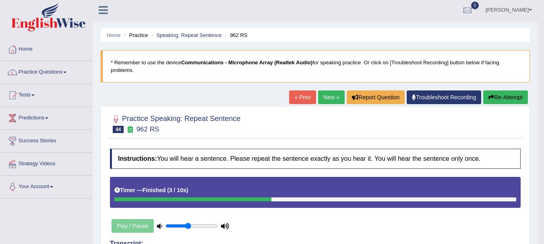
click at [326, 97] on link "Next »" at bounding box center [331, 98] width 27 height 14
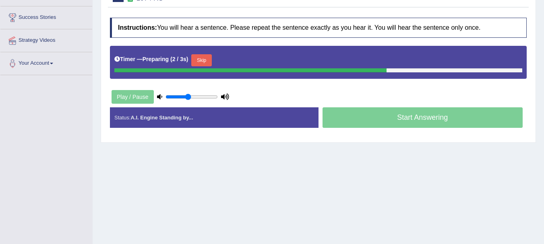
scroll to position [128, 0]
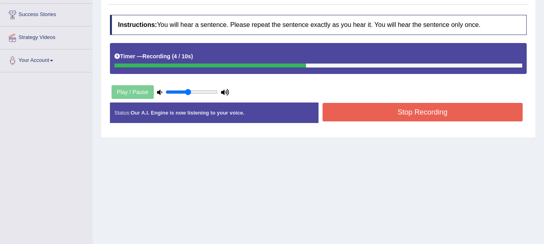
click at [449, 114] on button "Stop Recording" at bounding box center [422, 112] width 200 height 19
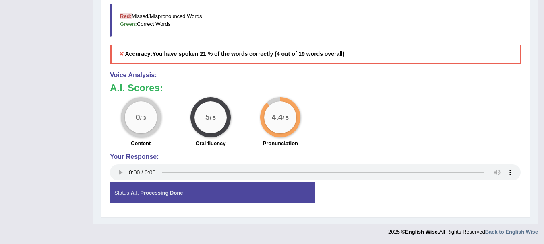
scroll to position [0, 0]
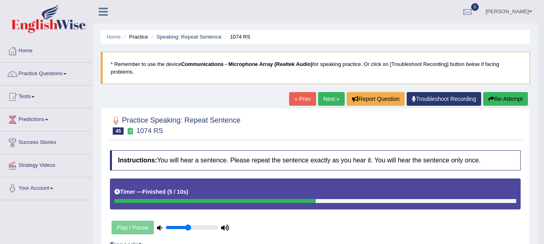
click at [323, 94] on link "Next »" at bounding box center [331, 99] width 27 height 14
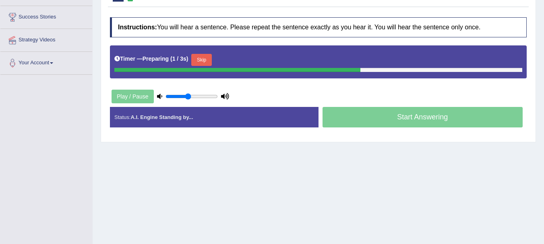
scroll to position [125, 0]
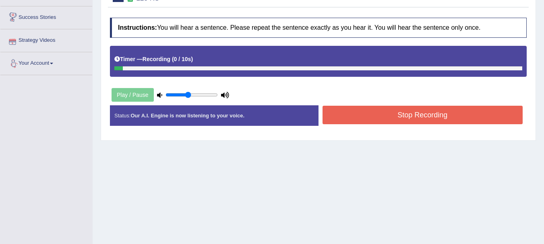
click at [38, 14] on link "Success Stories" at bounding box center [46, 16] width 92 height 20
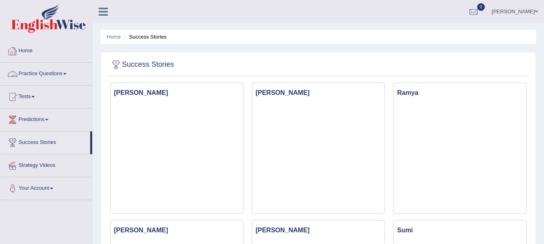
click at [25, 75] on link "Practice Questions" at bounding box center [46, 73] width 92 height 20
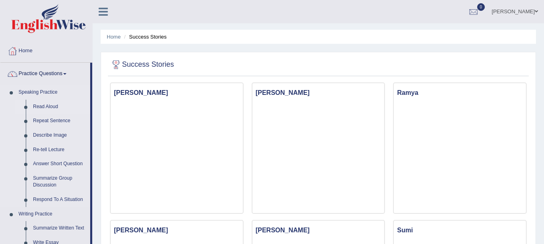
click at [46, 105] on link "Read Aloud" at bounding box center [59, 107] width 61 height 14
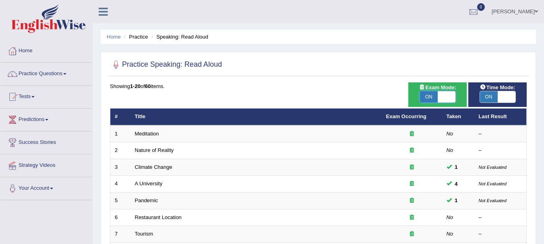
click at [452, 96] on span at bounding box center [447, 96] width 18 height 11
checkbox input "false"
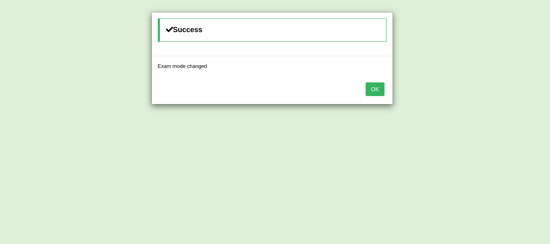
click at [374, 86] on button "OK" at bounding box center [374, 90] width 19 height 14
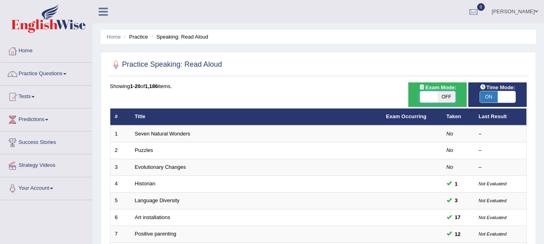
click at [428, 96] on span at bounding box center [429, 96] width 18 height 11
checkbox input "true"
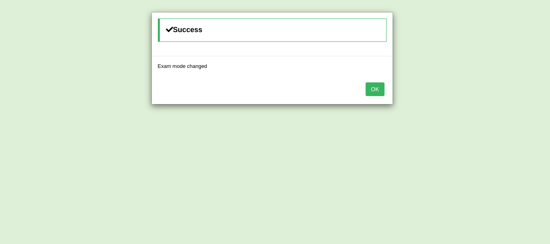
click at [374, 91] on button "OK" at bounding box center [374, 90] width 19 height 14
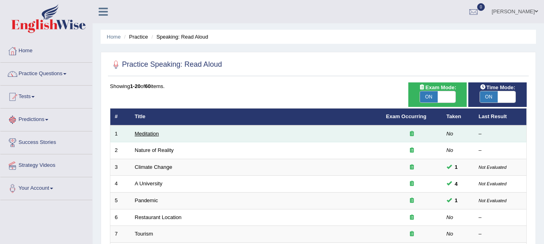
click at [147, 134] on link "Meditation" at bounding box center [147, 134] width 24 height 6
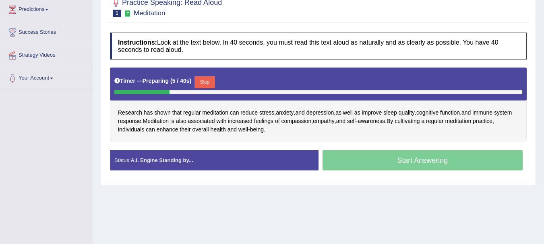
scroll to position [111, 0]
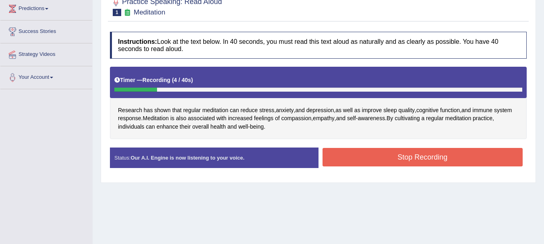
click at [384, 158] on button "Stop Recording" at bounding box center [422, 157] width 200 height 19
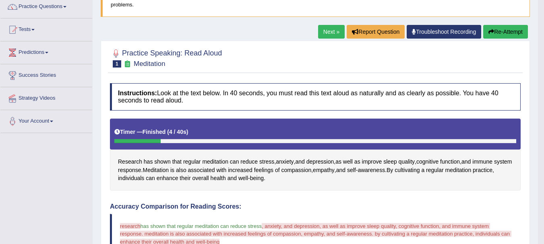
scroll to position [71, 0]
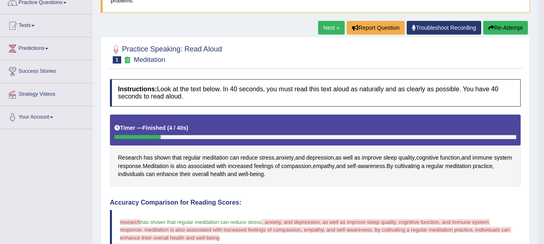
click at [328, 22] on link "Next »" at bounding box center [331, 28] width 27 height 14
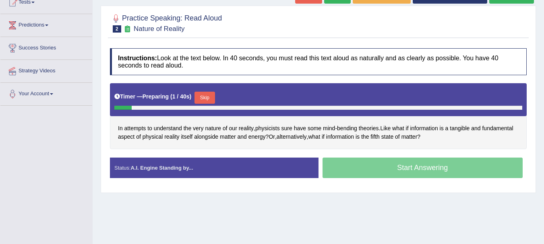
scroll to position [98, 0]
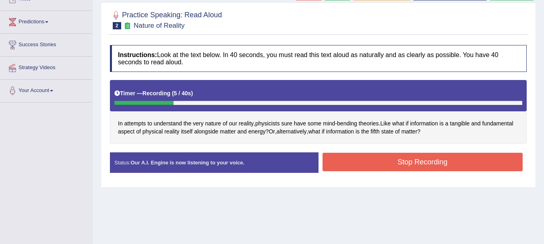
click at [398, 169] on button "Stop Recording" at bounding box center [422, 162] width 200 height 19
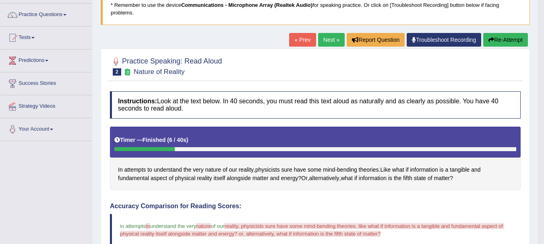
scroll to position [61, 0]
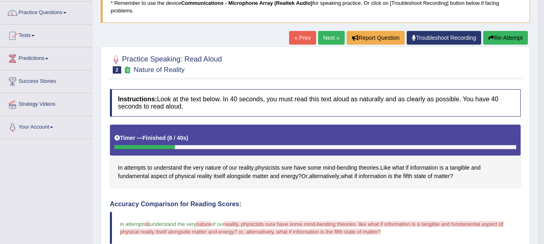
click at [326, 39] on link "Next »" at bounding box center [331, 38] width 27 height 14
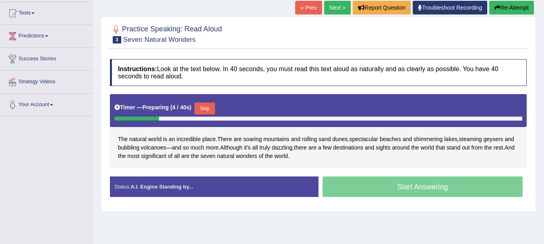
scroll to position [83, 0]
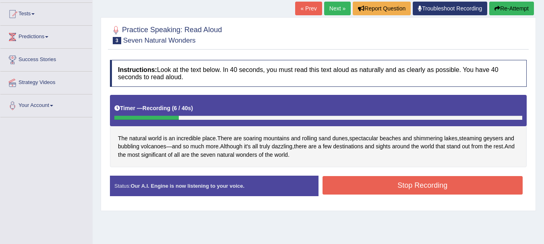
click at [371, 184] on button "Stop Recording" at bounding box center [422, 185] width 200 height 19
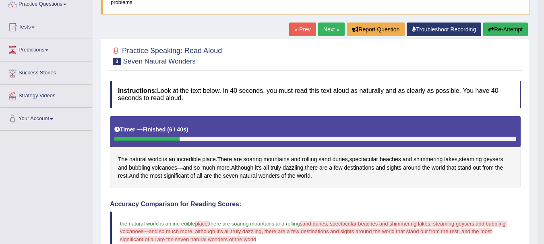
scroll to position [0, 0]
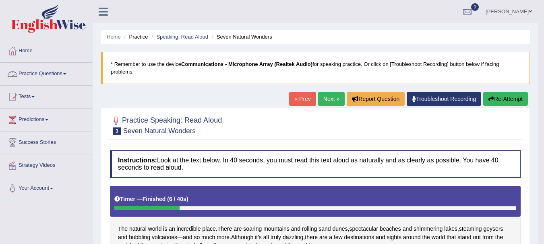
click at [41, 73] on link "Practice Questions" at bounding box center [46, 73] width 92 height 20
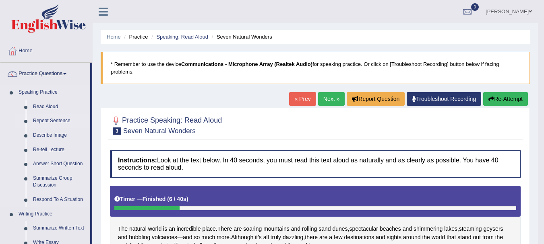
click at [54, 120] on link "Repeat Sentence" at bounding box center [59, 121] width 61 height 14
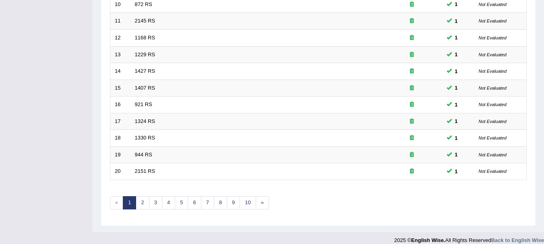
scroll to position [289, 0]
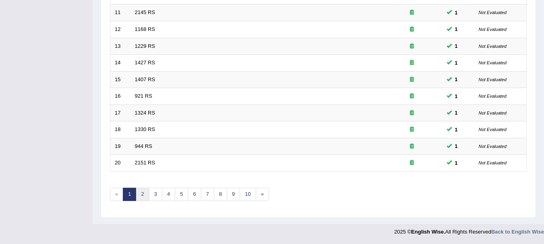
click at [145, 194] on link "2" at bounding box center [142, 194] width 13 height 13
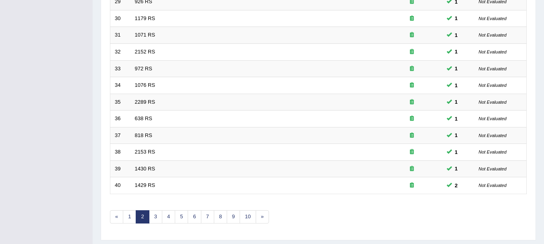
scroll to position [267, 0]
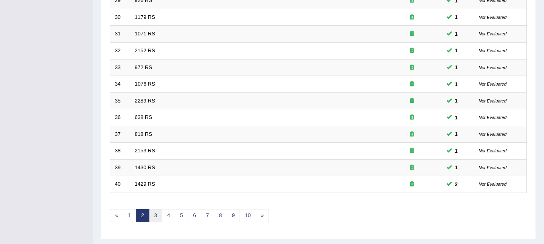
click at [153, 218] on link "3" at bounding box center [155, 215] width 13 height 13
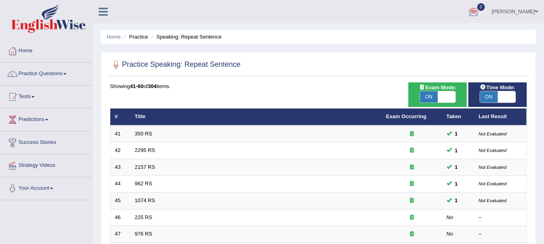
click at [50, 77] on link "Practice Questions" at bounding box center [46, 73] width 92 height 20
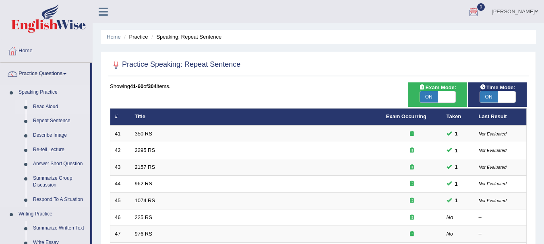
click at [48, 107] on link "Read Aloud" at bounding box center [59, 107] width 61 height 14
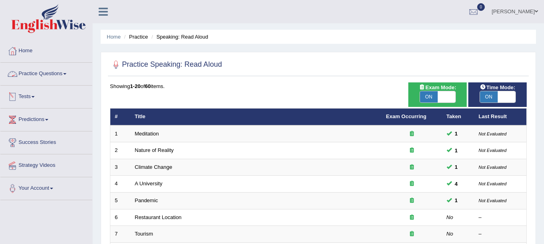
click at [37, 74] on link "Practice Questions" at bounding box center [46, 73] width 92 height 20
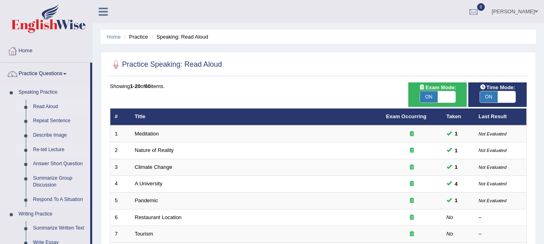
click at [57, 150] on link "Re-tell Lecture" at bounding box center [59, 150] width 61 height 14
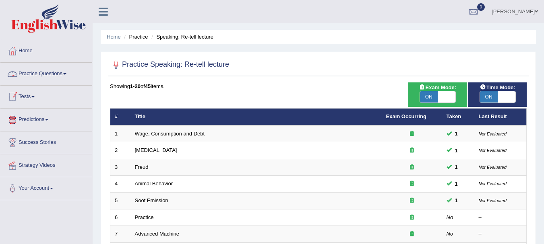
click at [32, 70] on link "Practice Questions" at bounding box center [46, 73] width 92 height 20
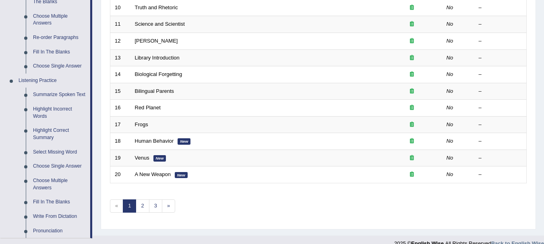
scroll to position [279, 0]
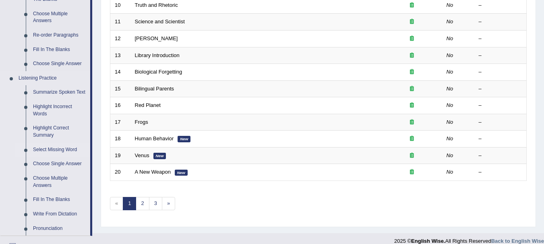
click at [61, 151] on link "Select Missing Word" at bounding box center [59, 150] width 61 height 14
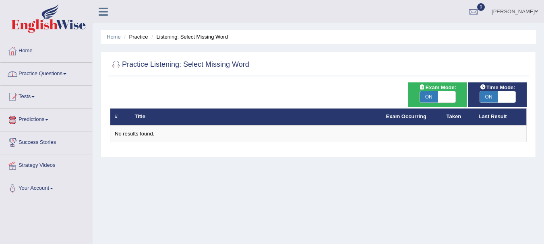
click at [60, 75] on link "Practice Questions" at bounding box center [46, 73] width 92 height 20
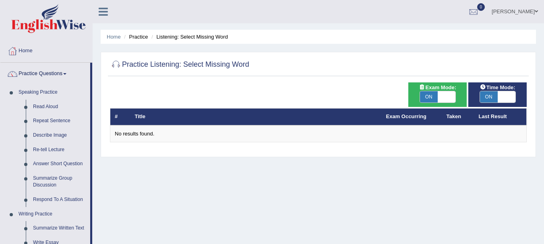
drag, startPoint x: 540, startPoint y: 79, endPoint x: 549, endPoint y: 102, distance: 25.0
click at [543, 102] on html "Toggle navigation Home Practice Questions Speaking Practice Read Aloud Repeat S…" at bounding box center [272, 122] width 544 height 244
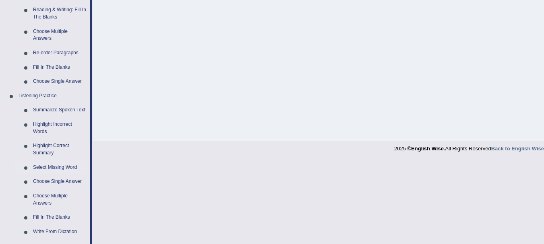
scroll to position [284, 0]
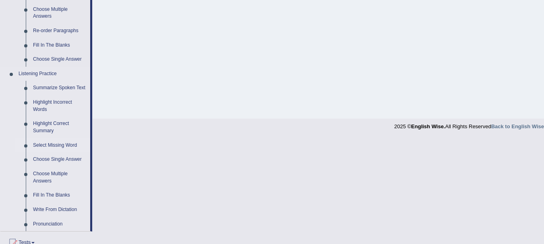
click at [48, 144] on link "Select Missing Word" at bounding box center [59, 145] width 61 height 14
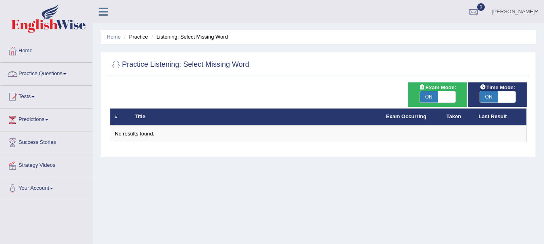
click at [36, 77] on link "Practice Questions" at bounding box center [46, 73] width 92 height 20
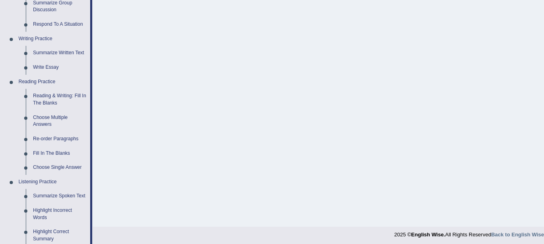
scroll to position [194, 0]
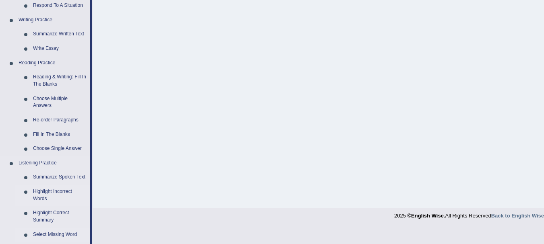
click at [44, 191] on link "Highlight Incorrect Words" at bounding box center [59, 195] width 61 height 21
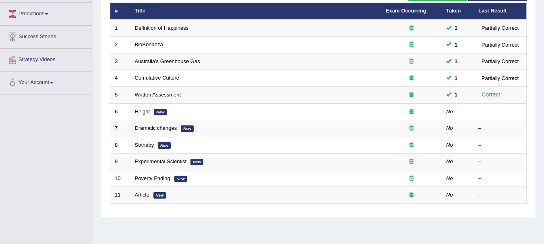
scroll to position [105, 0]
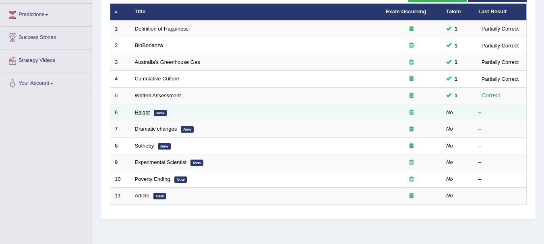
click at [140, 115] on link "Height" at bounding box center [142, 112] width 15 height 6
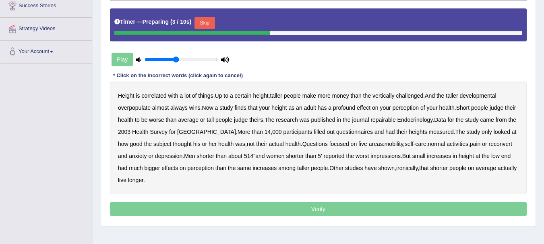
scroll to position [144, 0]
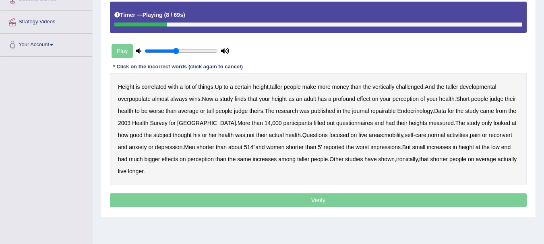
click at [481, 85] on b "developmental" at bounding box center [478, 87] width 37 height 6
click at [140, 101] on b "overpopulate" at bounding box center [134, 99] width 33 height 6
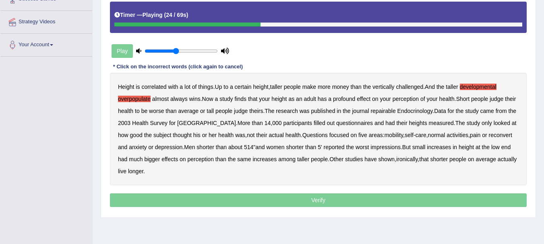
click at [395, 112] on b "repairable" at bounding box center [382, 111] width 25 height 6
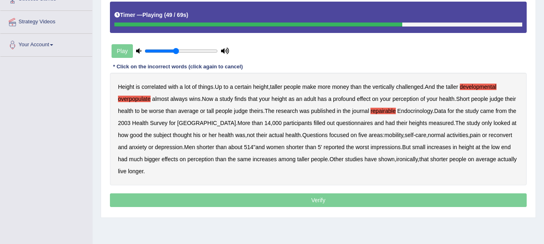
click at [495, 136] on b "reconvert" at bounding box center [500, 135] width 23 height 6
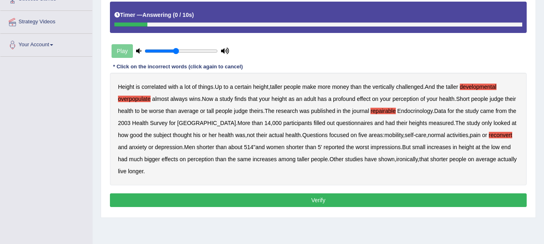
click at [295, 194] on button "Verify" at bounding box center [318, 201] width 417 height 14
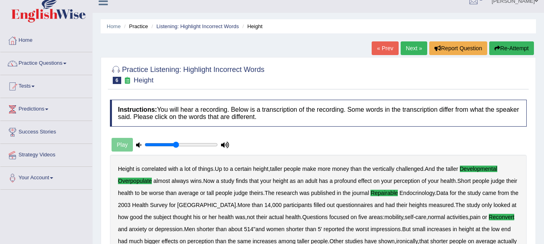
scroll to position [0, 0]
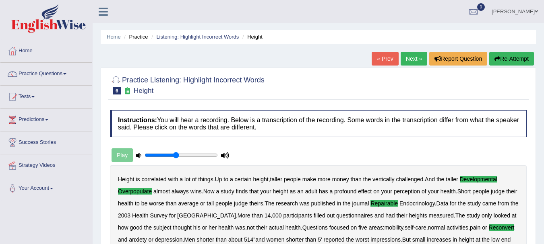
click at [411, 54] on link "Next »" at bounding box center [413, 59] width 27 height 14
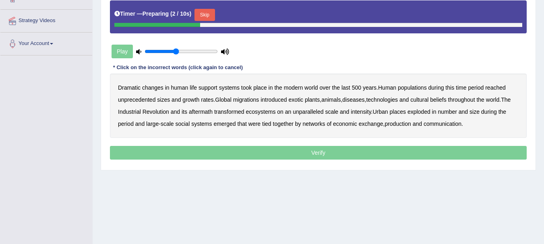
scroll to position [146, 0]
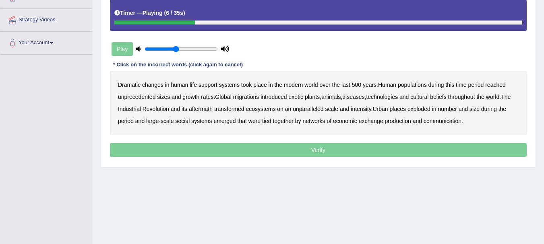
click at [417, 86] on b "populations" at bounding box center [412, 85] width 29 height 6
click at [364, 95] on b "diseases" at bounding box center [353, 97] width 22 height 6
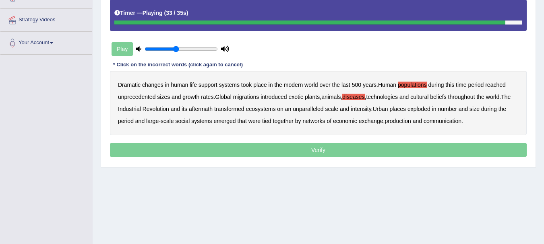
click at [291, 124] on b "together" at bounding box center [283, 121] width 21 height 6
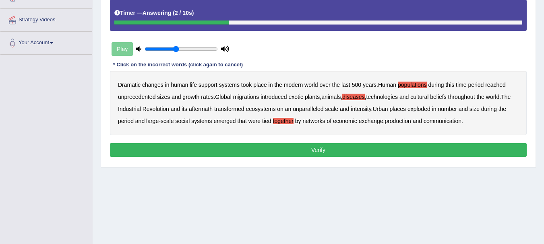
click at [323, 147] on button "Verify" at bounding box center [318, 150] width 417 height 14
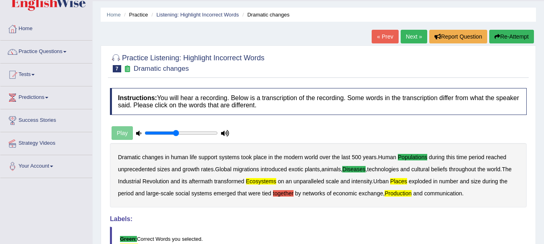
scroll to position [18, 0]
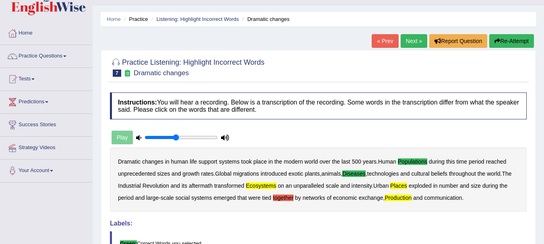
click at [508, 35] on button "Re-Attempt" at bounding box center [511, 41] width 45 height 14
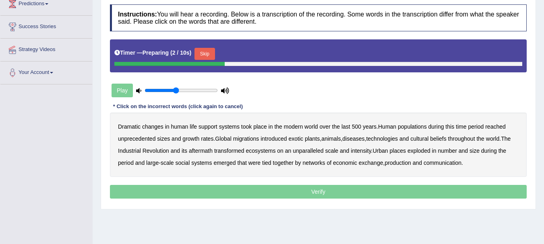
scroll to position [134, 0]
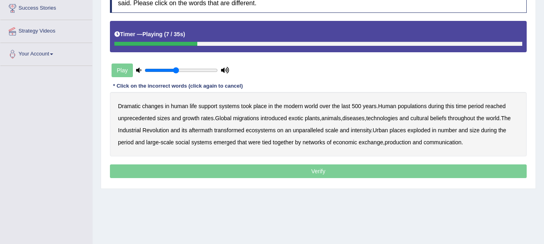
click at [417, 107] on b "populations" at bounding box center [412, 106] width 29 height 6
click at [357, 120] on b "diseases" at bounding box center [353, 118] width 22 height 6
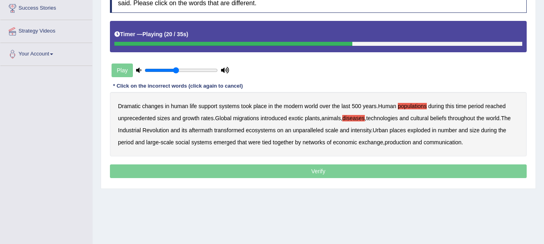
click at [199, 131] on b "aftermath" at bounding box center [201, 130] width 24 height 6
click at [272, 129] on b "ecosystems" at bounding box center [261, 130] width 30 height 6
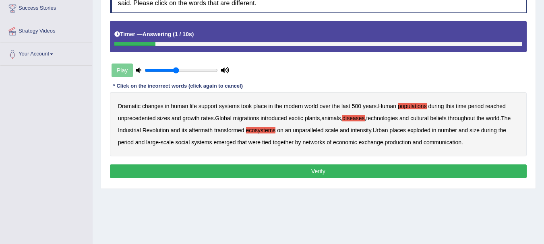
click at [404, 142] on b "production" at bounding box center [397, 142] width 26 height 6
click at [345, 171] on button "Verify" at bounding box center [318, 172] width 417 height 14
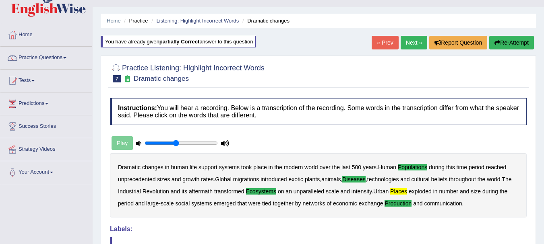
scroll to position [0, 0]
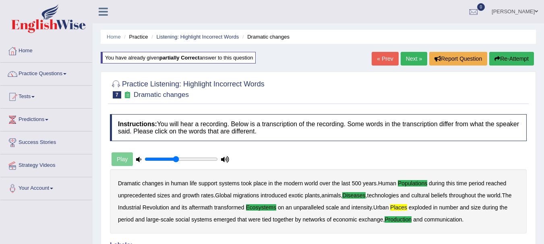
click at [408, 55] on link "Next »" at bounding box center [413, 59] width 27 height 14
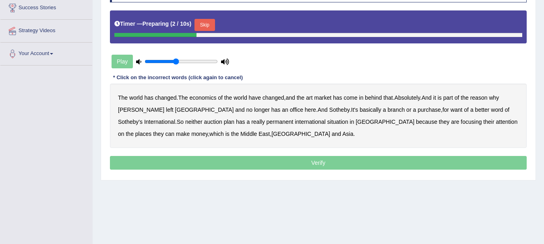
scroll to position [137, 0]
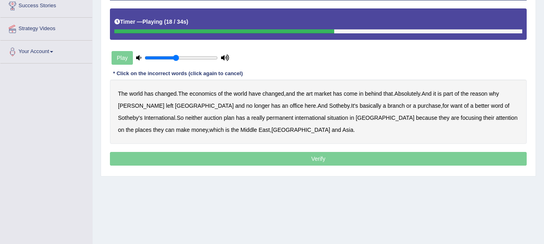
click at [417, 107] on b "purchase" at bounding box center [428, 106] width 23 height 6
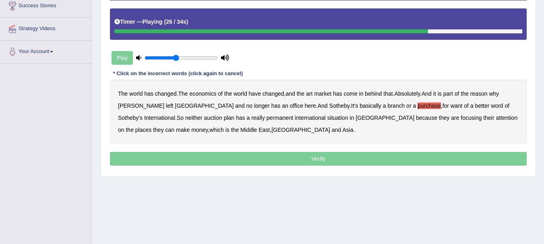
click at [327, 117] on b "situation" at bounding box center [337, 118] width 21 height 6
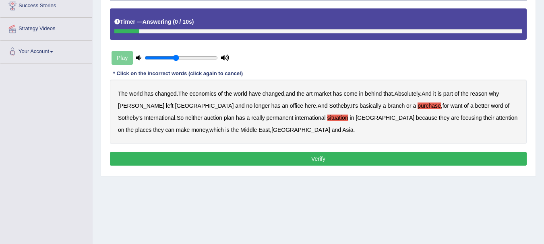
click at [293, 156] on button "Verify" at bounding box center [318, 159] width 417 height 14
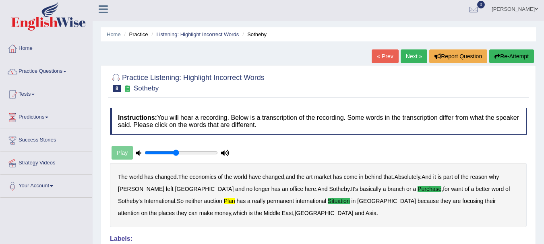
scroll to position [0, 0]
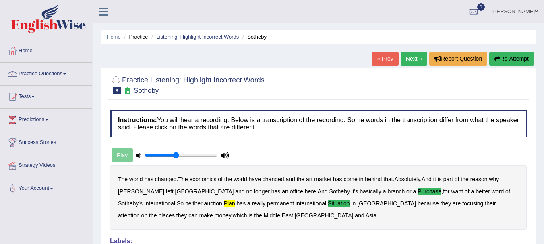
click at [405, 62] on link "Next »" at bounding box center [413, 59] width 27 height 14
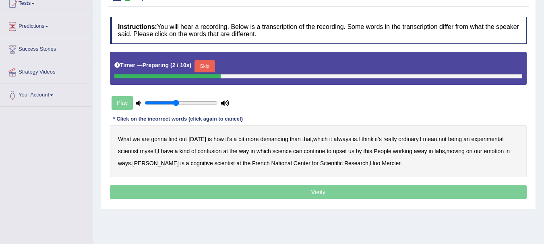
scroll to position [95, 0]
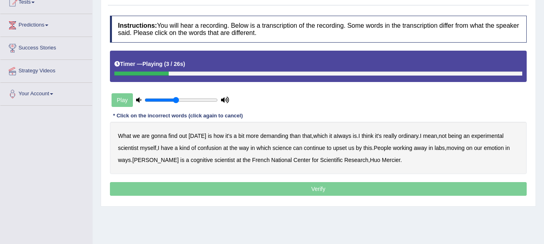
click at [270, 136] on b "demanding" at bounding box center [274, 136] width 28 height 6
click at [409, 138] on b "ordinary" at bounding box center [408, 136] width 20 height 6
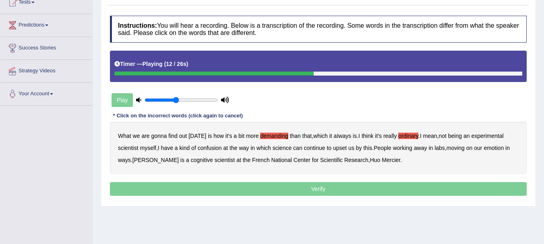
click at [216, 149] on b "confusion" at bounding box center [210, 148] width 24 height 6
click at [497, 148] on b "emotion" at bounding box center [493, 148] width 20 height 6
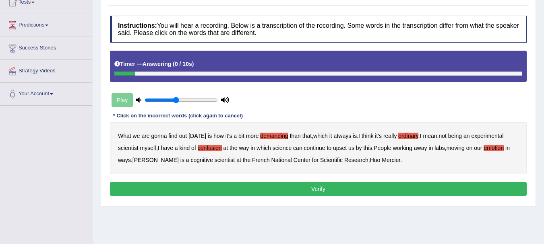
click at [342, 191] on button "Verify" at bounding box center [318, 189] width 417 height 14
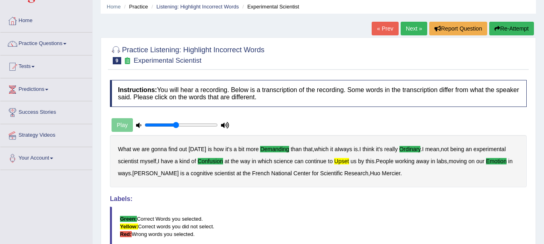
scroll to position [0, 0]
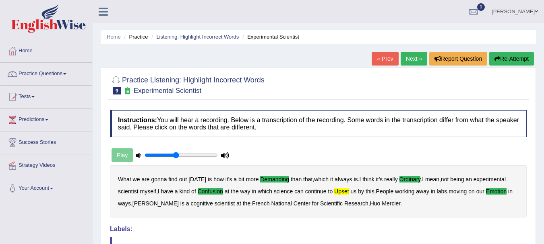
click at [413, 57] on link "Next »" at bounding box center [413, 59] width 27 height 14
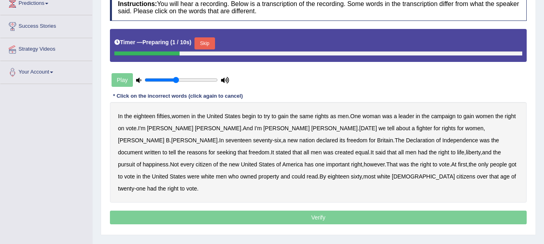
scroll to position [124, 0]
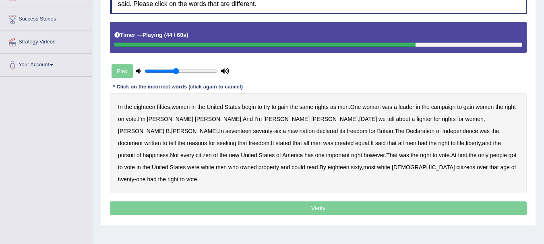
click at [314, 152] on b "has" at bounding box center [308, 155] width 9 height 6
click at [508, 156] on b "got" at bounding box center [512, 155] width 8 height 6
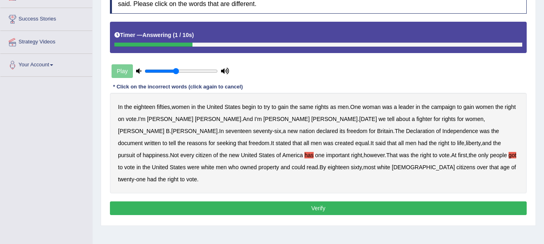
click at [156, 176] on b "had" at bounding box center [151, 179] width 9 height 6
click at [309, 202] on button "Verify" at bounding box center [318, 209] width 417 height 14
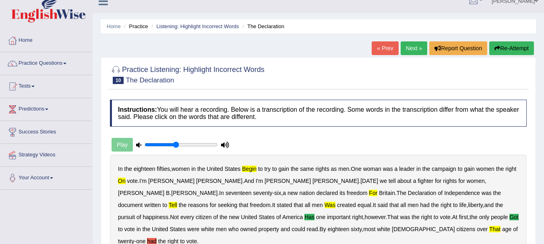
scroll to position [0, 0]
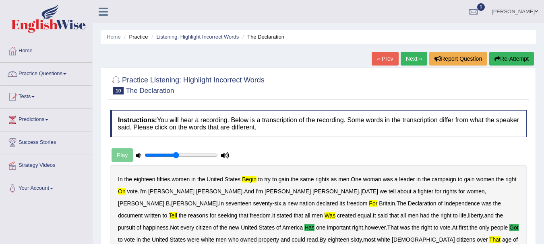
click at [507, 61] on button "Re-Attempt" at bounding box center [511, 59] width 45 height 14
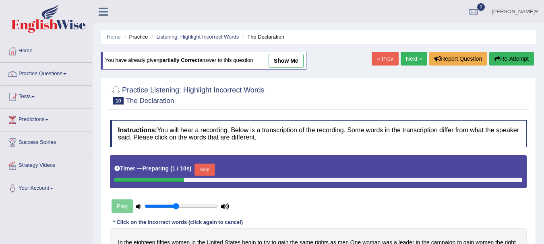
drag, startPoint x: 542, startPoint y: 93, endPoint x: 540, endPoint y: 112, distance: 19.5
click at [540, 117] on div "Home Practice Listening: Highlight Incorrect Words The Declaration You have alr…" at bounding box center [318, 201] width 451 height 402
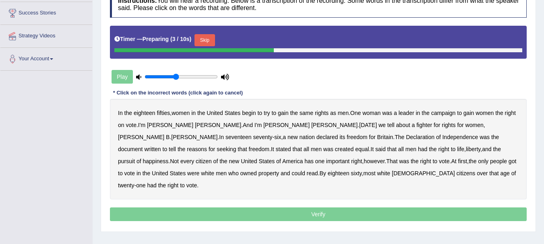
scroll to position [128, 0]
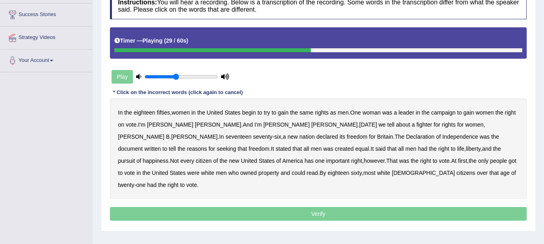
click at [176, 146] on b "tell" at bounding box center [172, 149] width 7 height 6
click at [323, 148] on b "was" at bounding box center [328, 149] width 10 height 6
click at [314, 158] on b "has" at bounding box center [308, 161] width 9 height 6
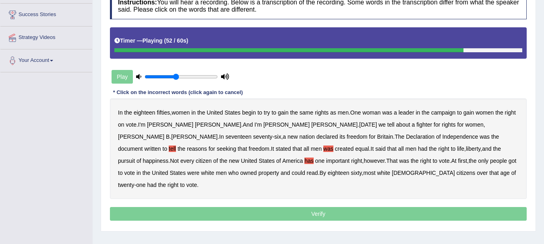
click at [508, 162] on b "got" at bounding box center [512, 161] width 8 height 6
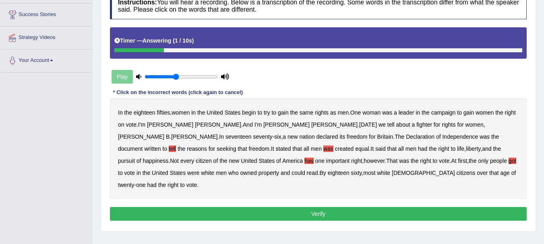
click at [305, 207] on button "Verify" at bounding box center [318, 214] width 417 height 14
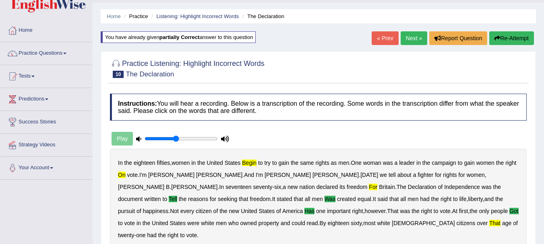
scroll to position [0, 0]
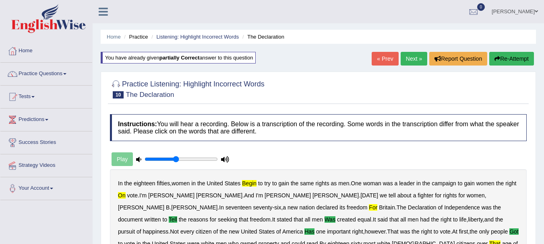
click at [418, 56] on link "Next »" at bounding box center [413, 59] width 27 height 14
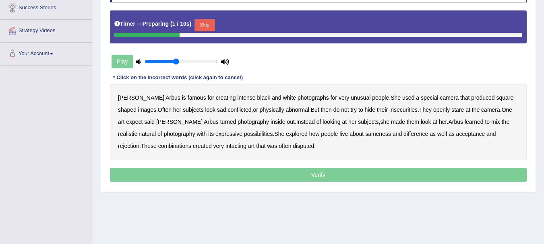
scroll to position [136, 0]
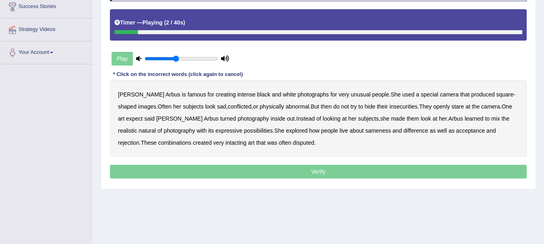
click at [188, 93] on b "famous" at bounding box center [197, 94] width 19 height 6
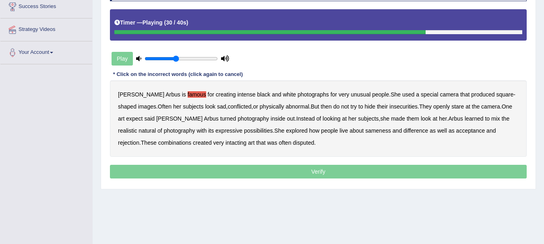
click at [244, 130] on b "possibilities" at bounding box center [258, 131] width 29 height 6
click at [225, 142] on b "intacting" at bounding box center [235, 143] width 21 height 6
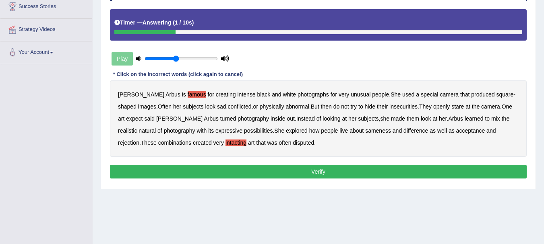
click at [281, 173] on button "Verify" at bounding box center [318, 172] width 417 height 14
